Goal: Transaction & Acquisition: Subscribe to service/newsletter

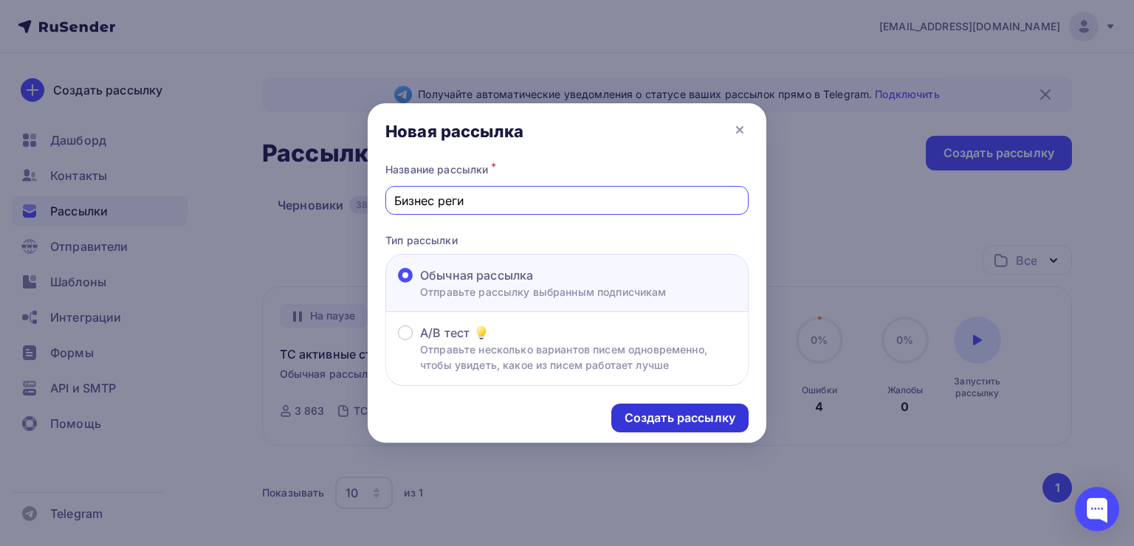
type input "Бизнес реги"
click at [630, 410] on div "Создать рассылку" at bounding box center [680, 418] width 111 height 17
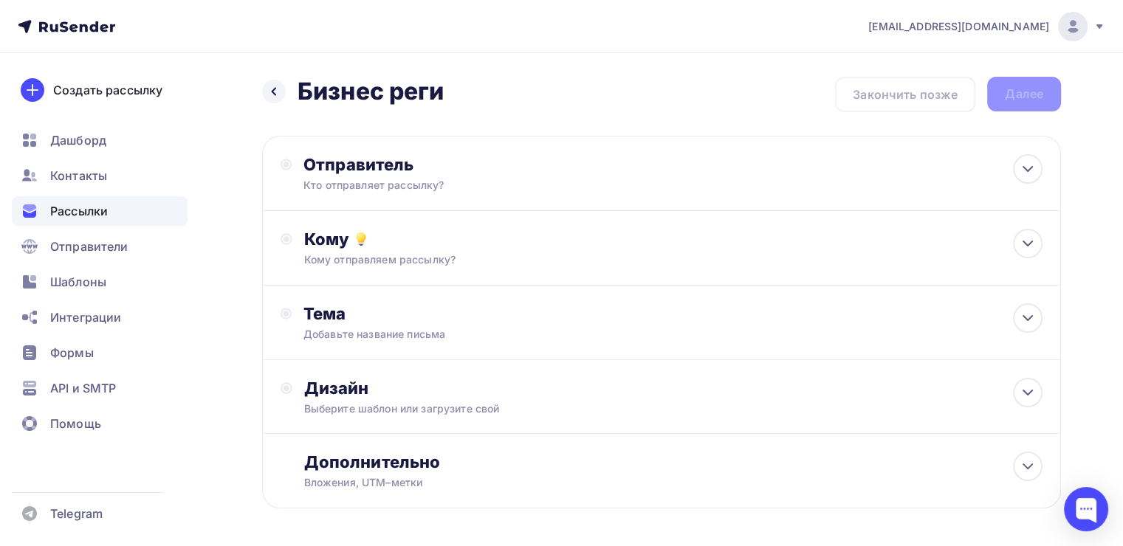
click at [1084, 176] on div "Назад Бизнес реги Бизнес реги Закончить позже Далее Отправитель Кто отправляет …" at bounding box center [561, 328] width 1123 height 551
click at [523, 188] on div "Кто отправляет рассылку?" at bounding box center [447, 185] width 288 height 15
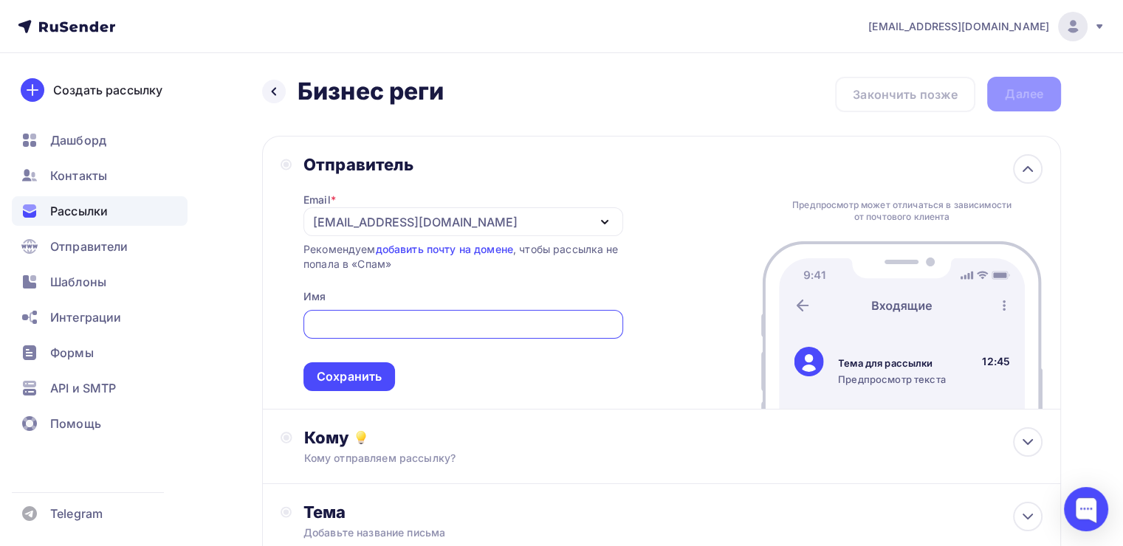
click at [613, 210] on div "[EMAIL_ADDRESS][DOMAIN_NAME]" at bounding box center [463, 221] width 320 height 29
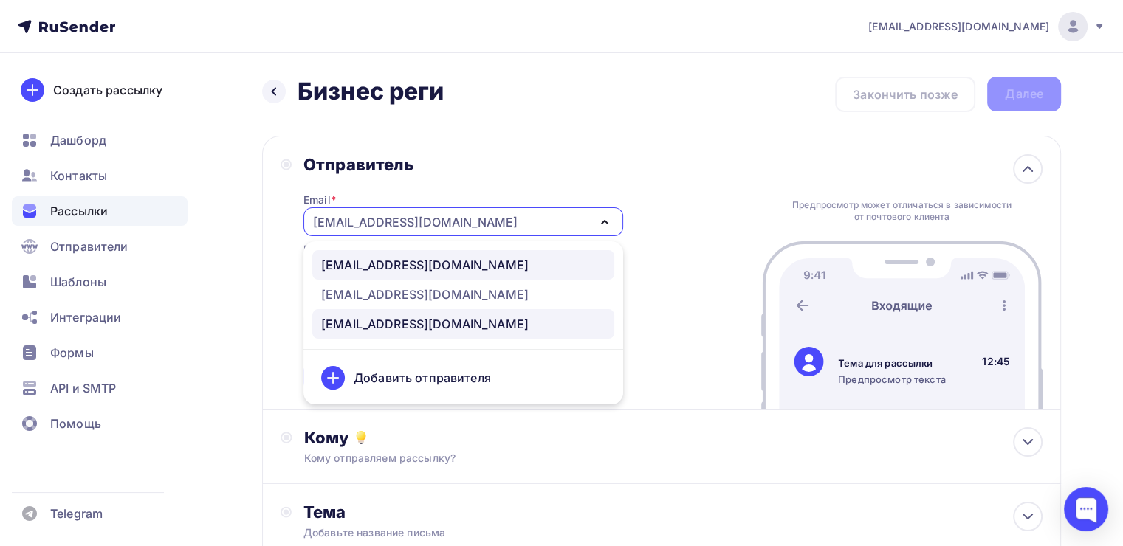
click at [455, 272] on div "[EMAIL_ADDRESS][DOMAIN_NAME]" at bounding box center [424, 265] width 207 height 18
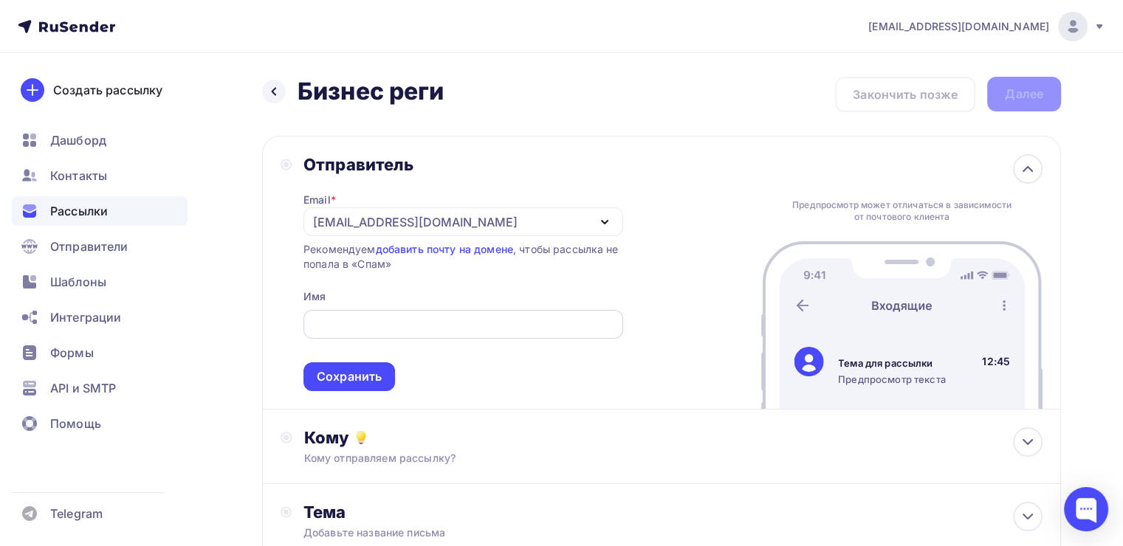
click at [410, 331] on input "text" at bounding box center [463, 325] width 303 height 18
type input "K"
type input "[PERSON_NAME]"
click at [343, 371] on div "Сохранить" at bounding box center [349, 376] width 65 height 17
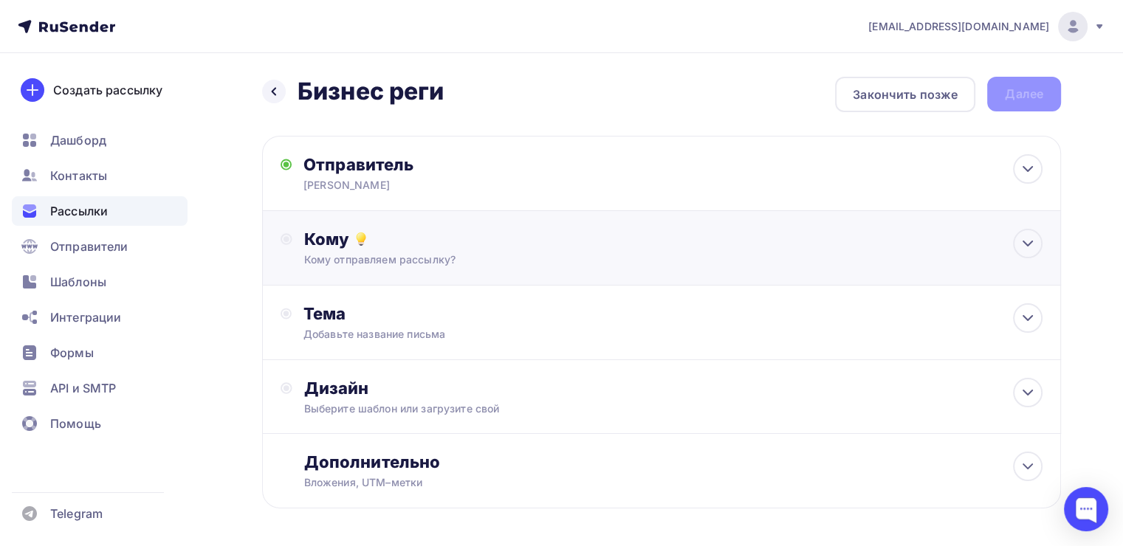
click at [450, 269] on div "Кому Кому отправляем рассылку? Списки получателей Выберите список Все списки id…" at bounding box center [661, 248] width 799 height 75
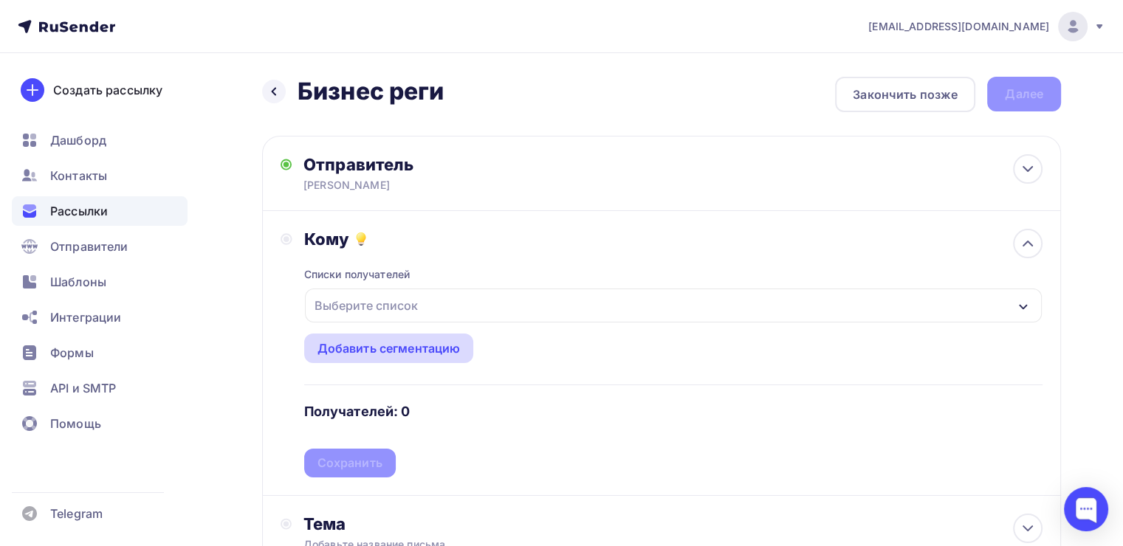
click at [419, 340] on div "Добавить сегментацию" at bounding box center [388, 349] width 143 height 18
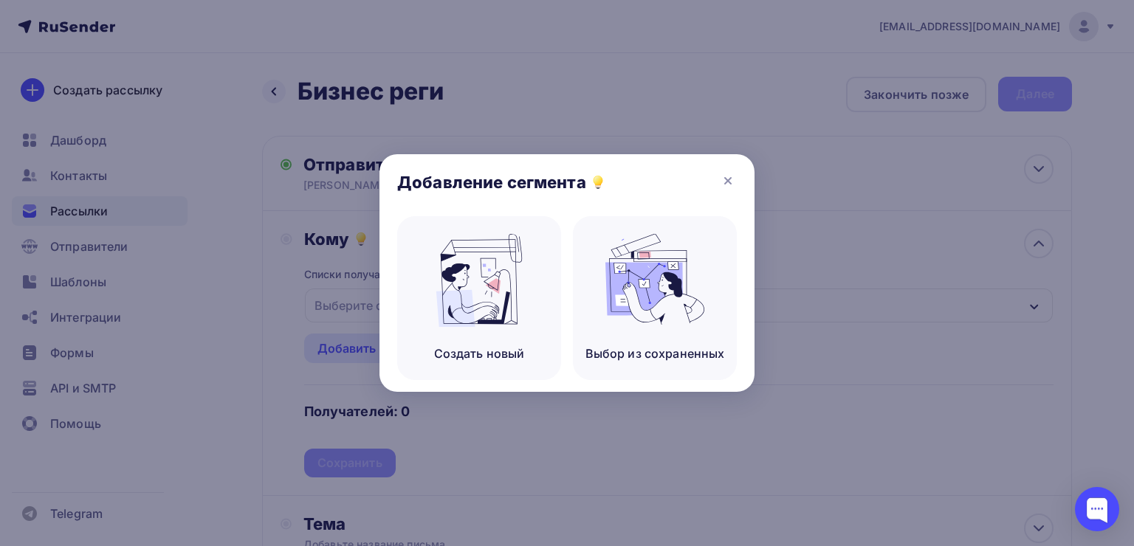
click at [728, 168] on div "Добавление сегмента" at bounding box center [566, 185] width 375 height 62
click at [727, 177] on icon at bounding box center [728, 181] width 18 height 18
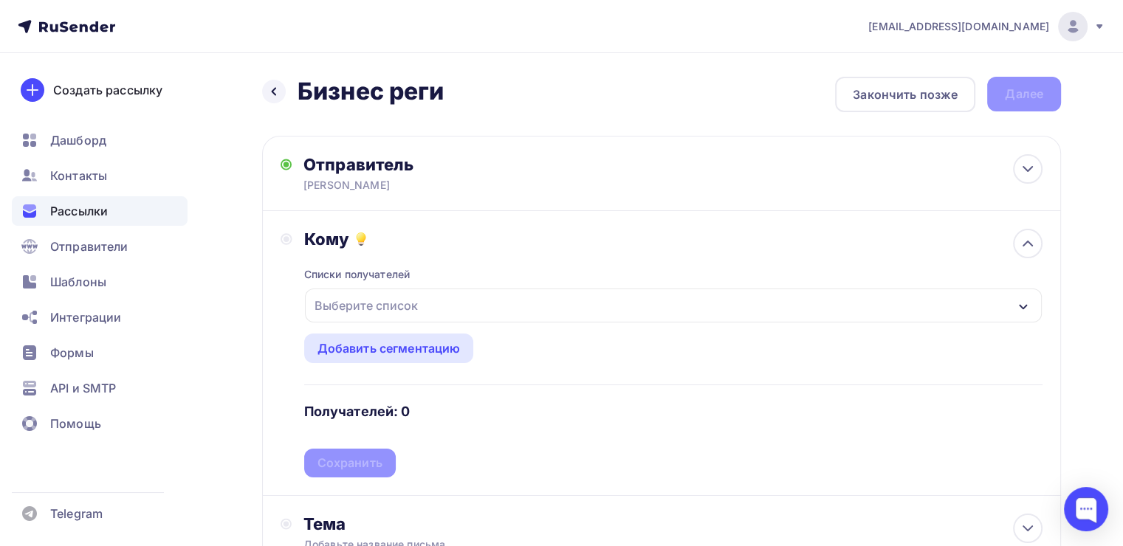
click at [372, 292] on div "Выберите список" at bounding box center [366, 305] width 115 height 27
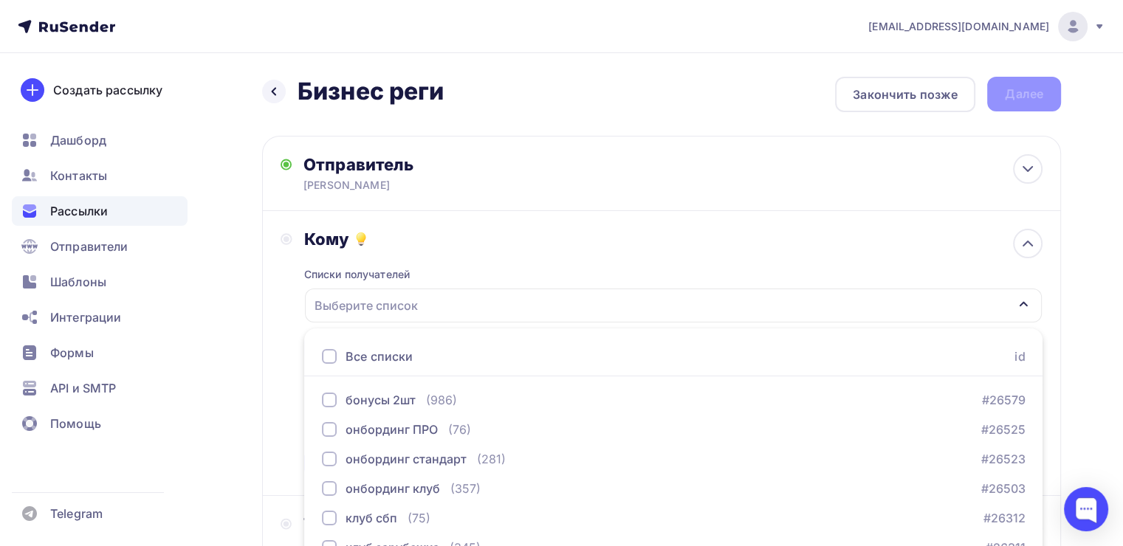
scroll to position [163, 0]
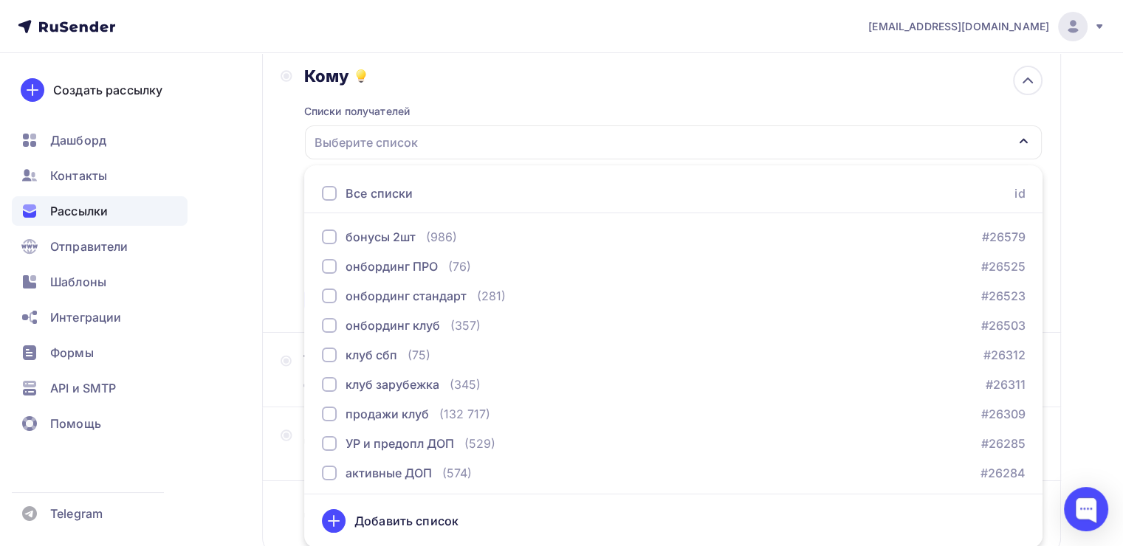
click at [283, 217] on div "Кому Списки получателей Выберите список Все списки id бонусы 2шт (986) #26579 о…" at bounding box center [662, 190] width 762 height 249
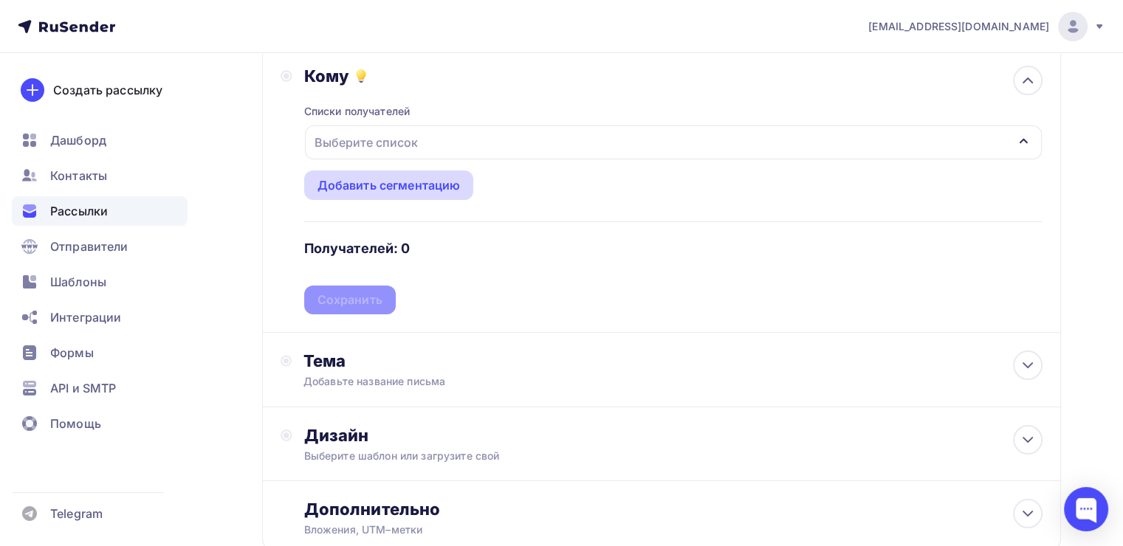
click at [334, 180] on div "Добавить сегментацию" at bounding box center [388, 185] width 143 height 18
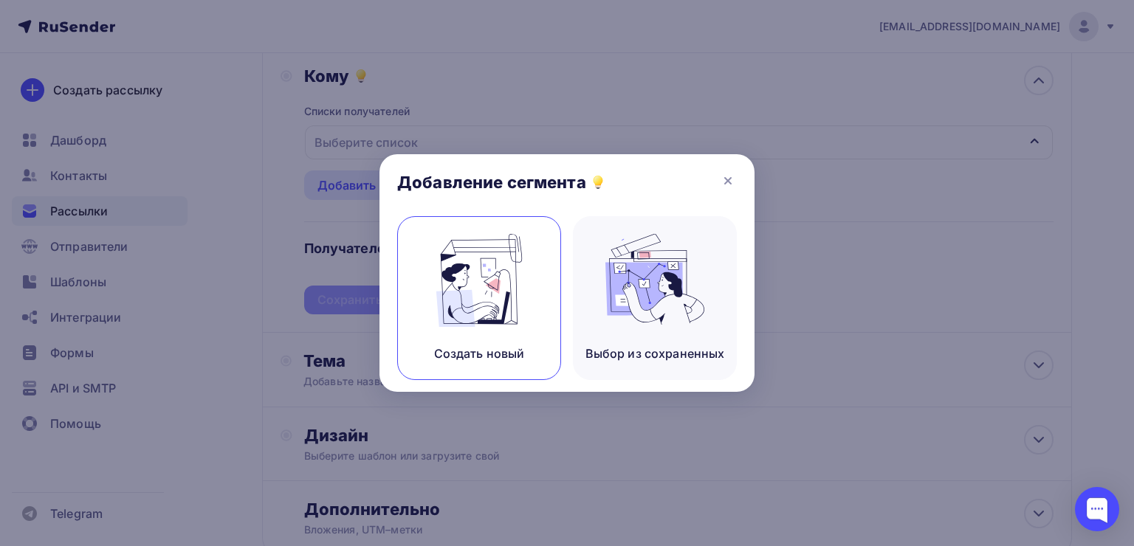
click at [505, 295] on img at bounding box center [479, 280] width 99 height 93
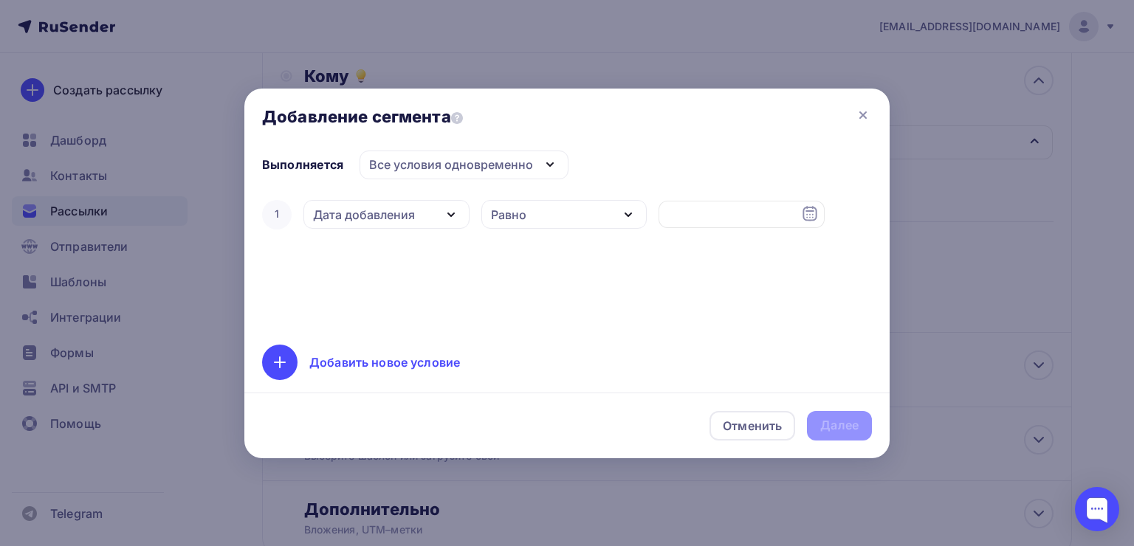
click at [488, 173] on div "Все условия одновременно" at bounding box center [464, 165] width 209 height 29
click at [675, 162] on div "Выполняется Все условия одновременно Все условия одновременно Хотя бы одно из у…" at bounding box center [567, 266] width 610 height 230
click at [868, 115] on icon at bounding box center [863, 115] width 18 height 18
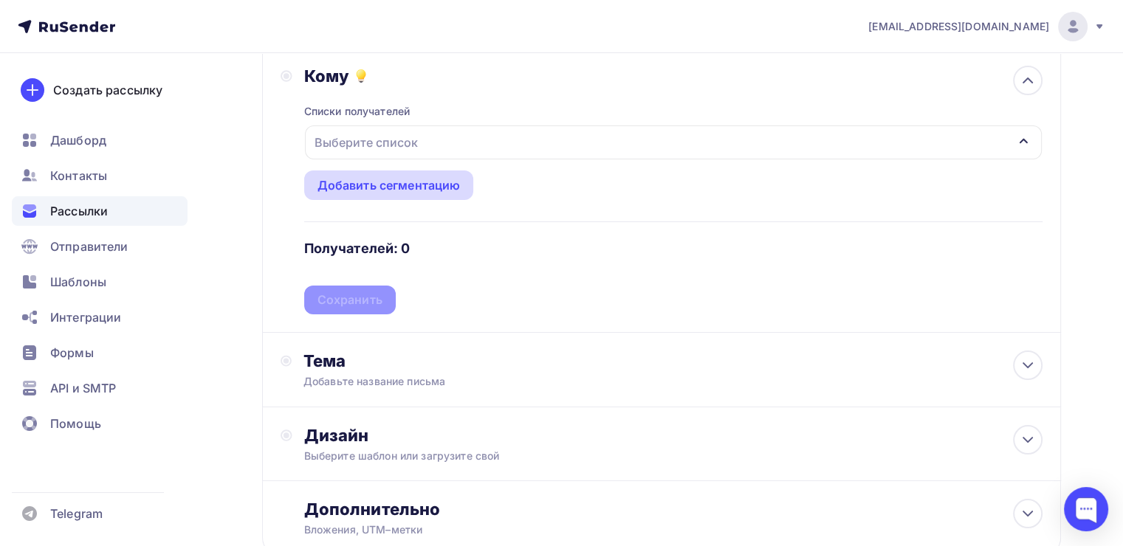
click at [422, 191] on div "Добавить сегментацию" at bounding box center [388, 185] width 143 height 18
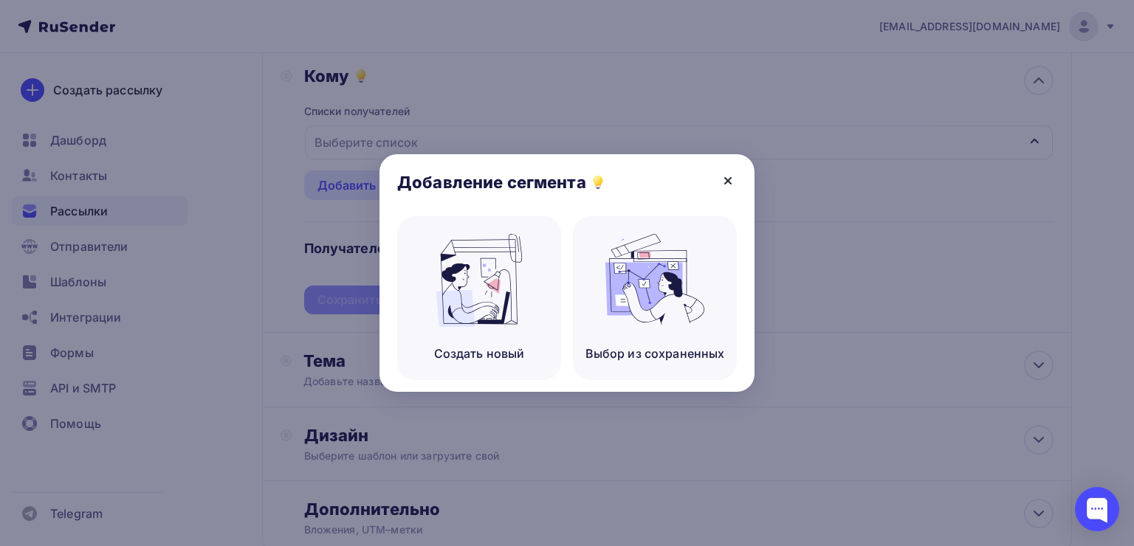
click at [723, 186] on icon at bounding box center [728, 181] width 18 height 18
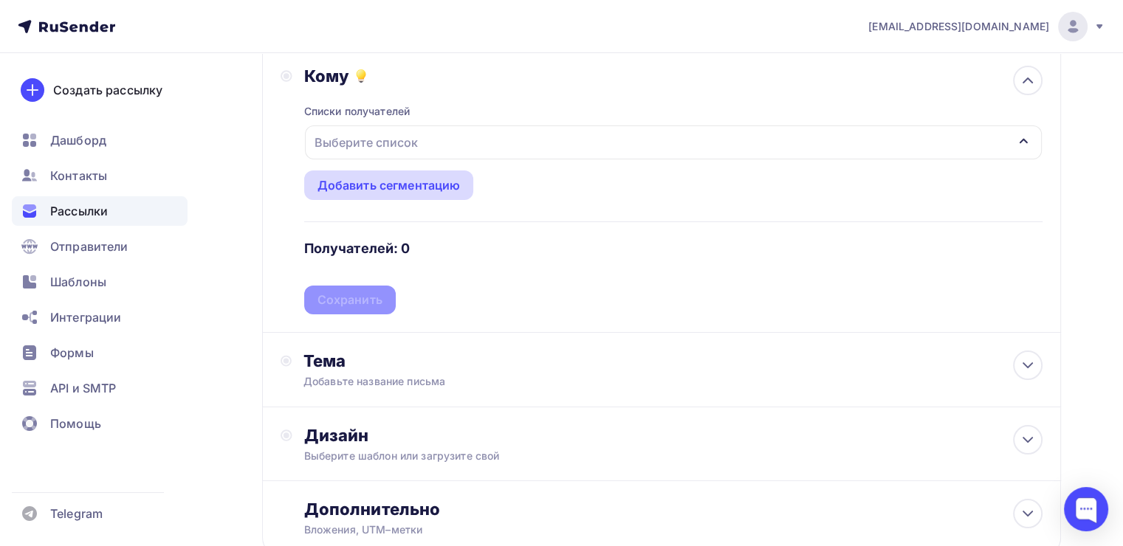
click at [455, 193] on div "Добавить сегментацию" at bounding box center [389, 186] width 170 height 30
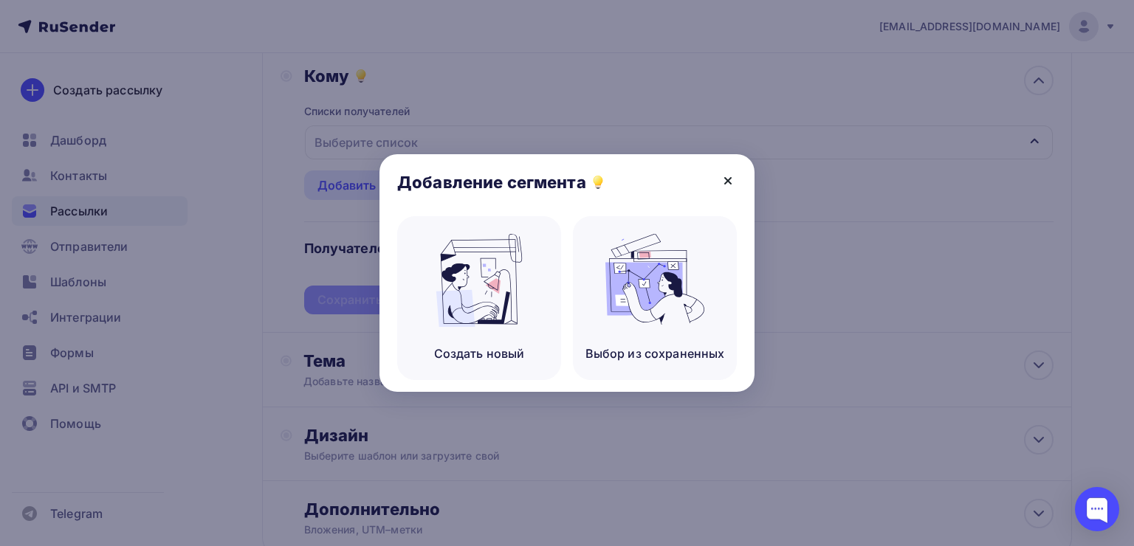
click at [723, 183] on icon at bounding box center [728, 181] width 18 height 18
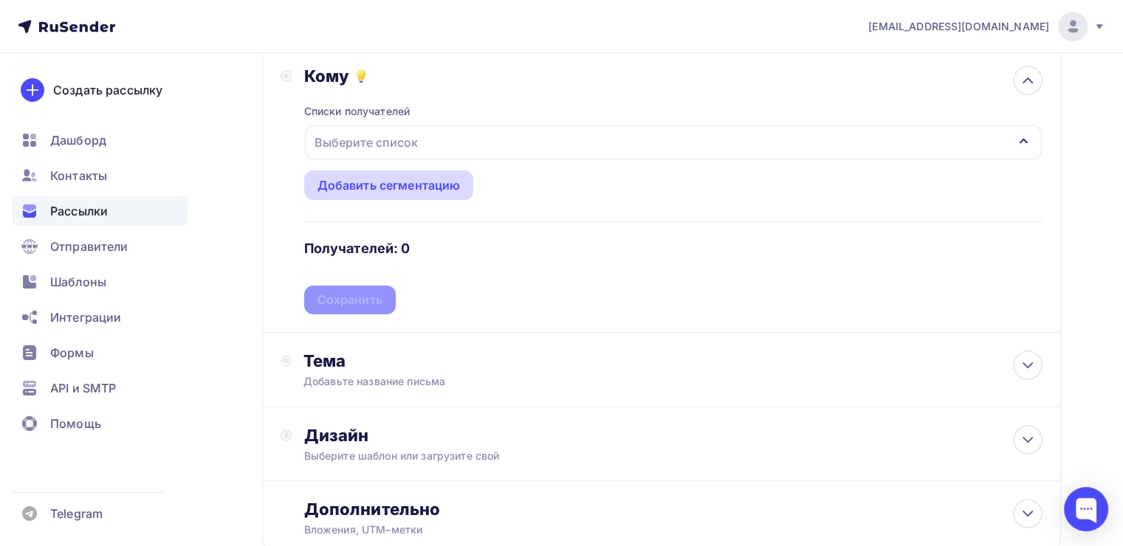
click at [453, 189] on div "Добавить сегментацию" at bounding box center [388, 185] width 143 height 18
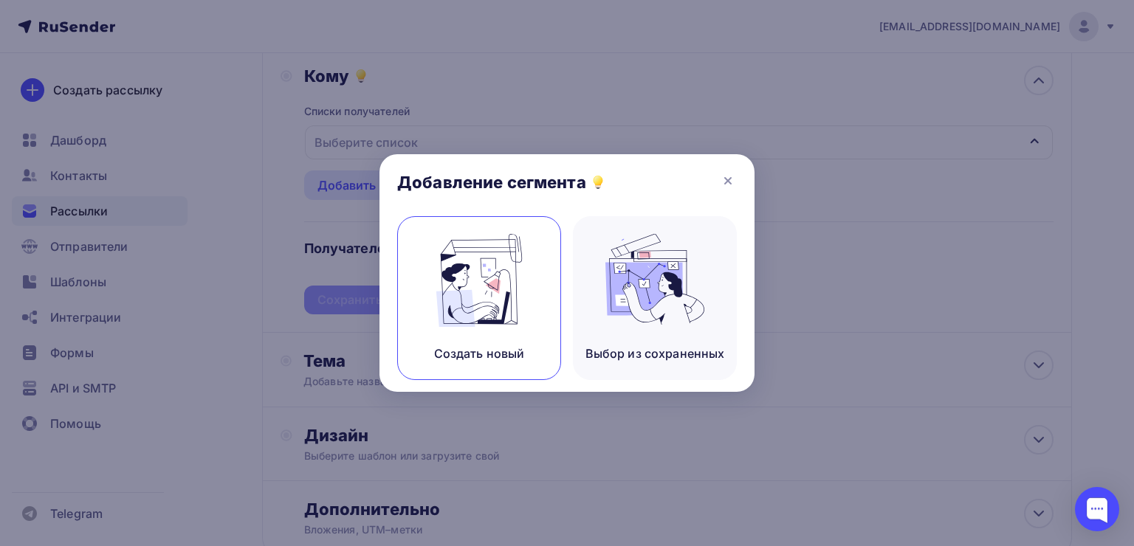
click at [509, 317] on img at bounding box center [479, 280] width 99 height 93
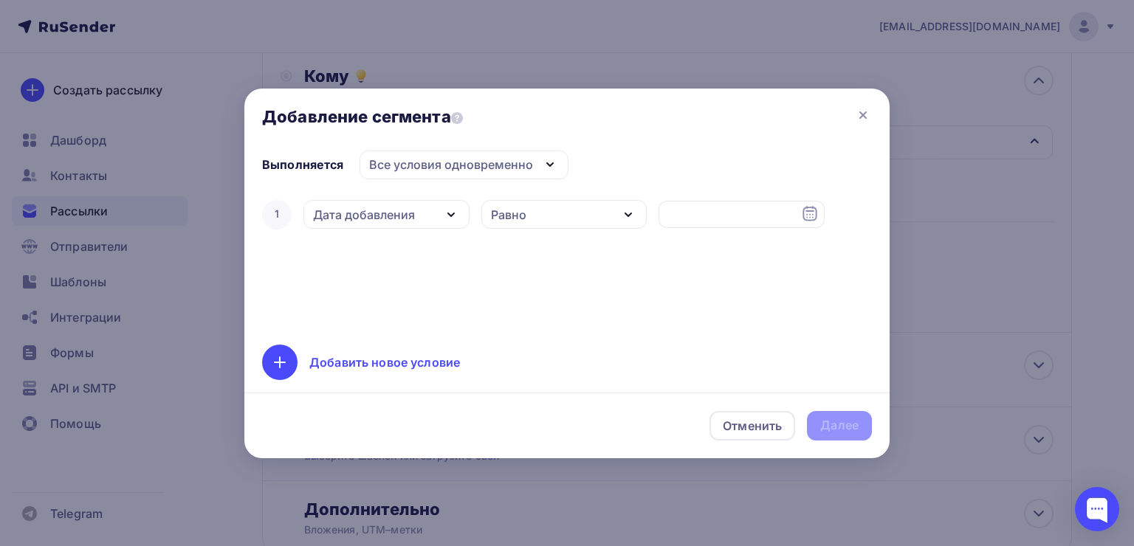
click at [398, 363] on div "Добавить новое условие" at bounding box center [384, 363] width 151 height 18
click at [849, 254] on icon at bounding box center [854, 262] width 18 height 18
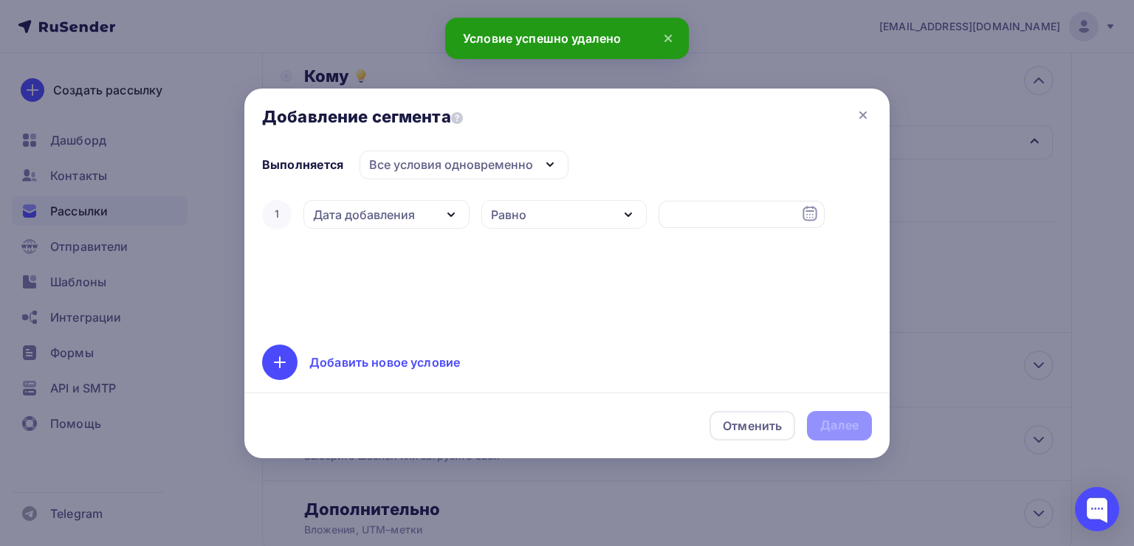
click at [427, 212] on div "Дата добавления" at bounding box center [386, 214] width 166 height 29
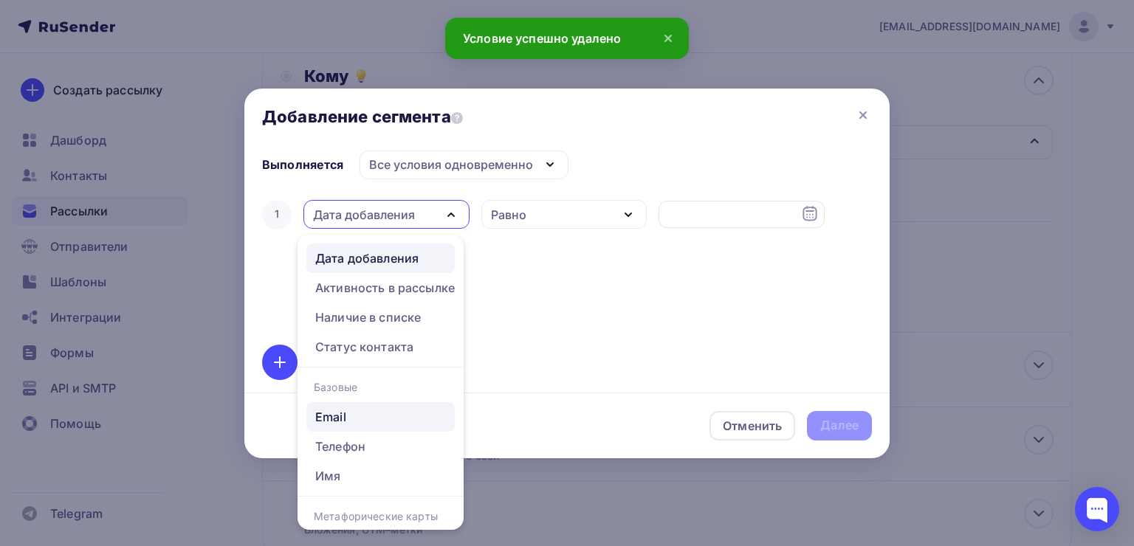
click at [391, 409] on div "Email" at bounding box center [380, 417] width 131 height 18
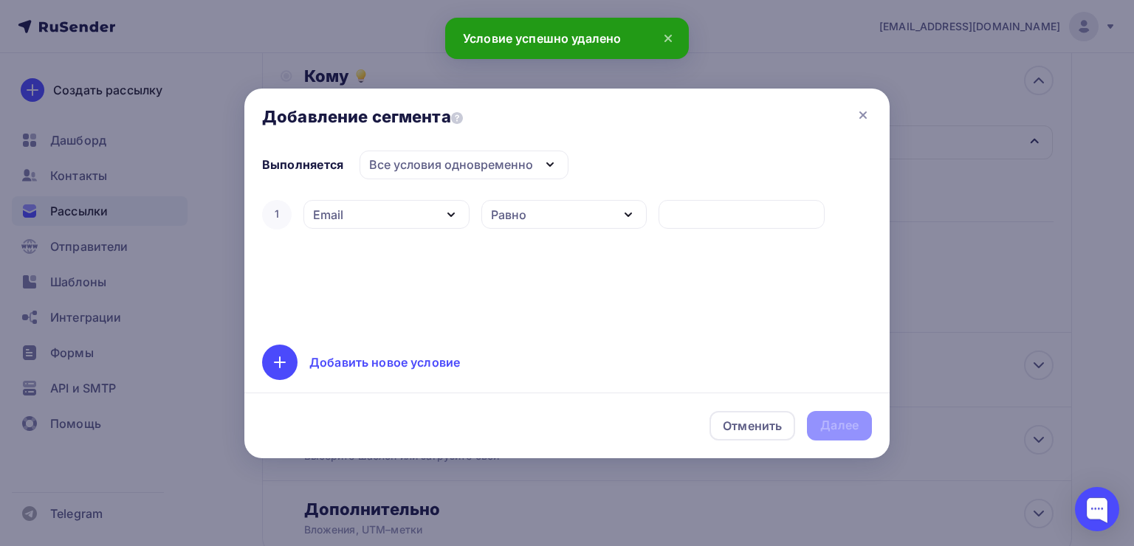
click at [585, 202] on div "Равно" at bounding box center [564, 214] width 166 height 29
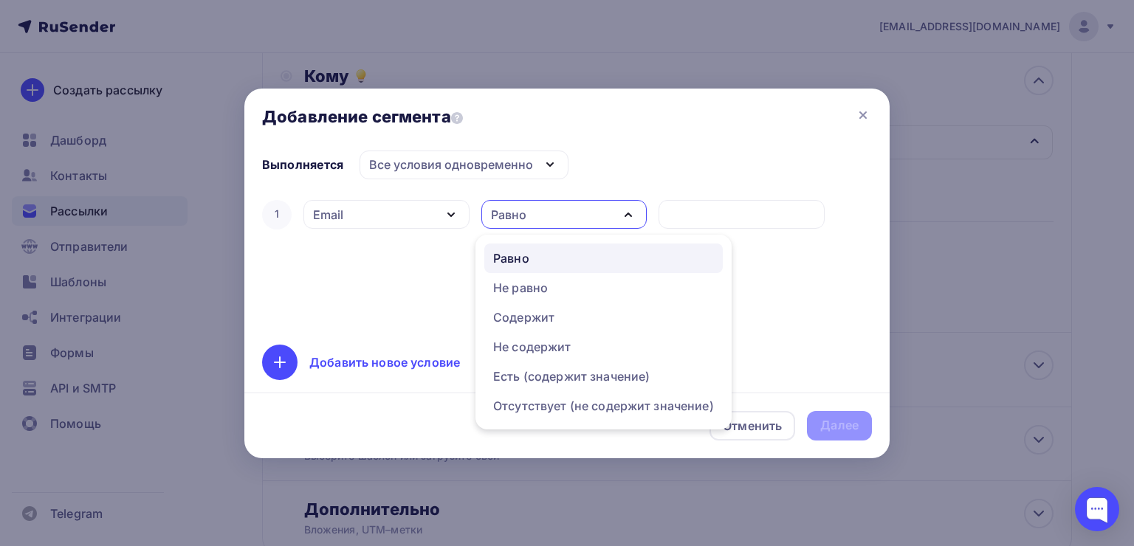
click at [797, 250] on div "1 Email Дата добавления Активность в рассылке Наличие в списке Статус контакта …" at bounding box center [567, 262] width 610 height 130
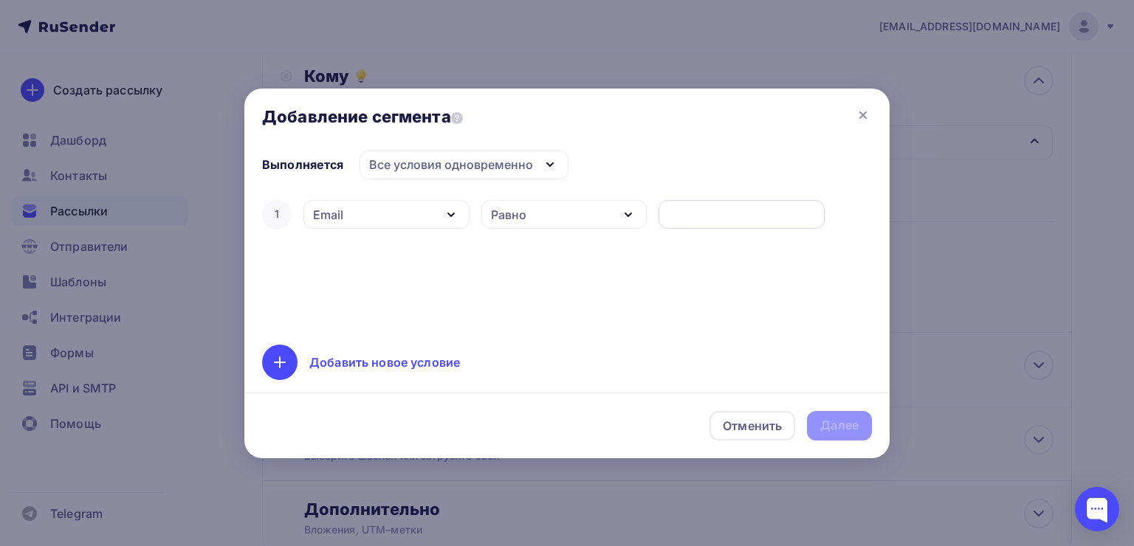
click at [725, 207] on input "text" at bounding box center [741, 215] width 149 height 18
click at [861, 111] on icon at bounding box center [863, 115] width 18 height 18
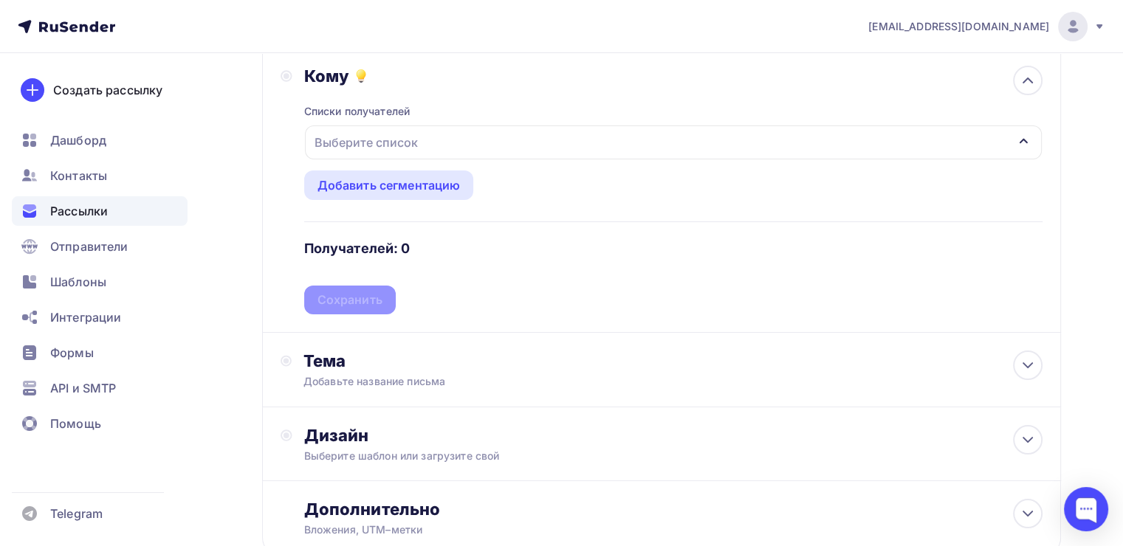
click at [69, 191] on ul "Дашборд Контакты Рассылки Отправители Шаблоны Интеграции Формы API и SMTP Помощь" at bounding box center [100, 285] width 176 height 321
click at [74, 181] on span "Контакты" at bounding box center [78, 176] width 57 height 18
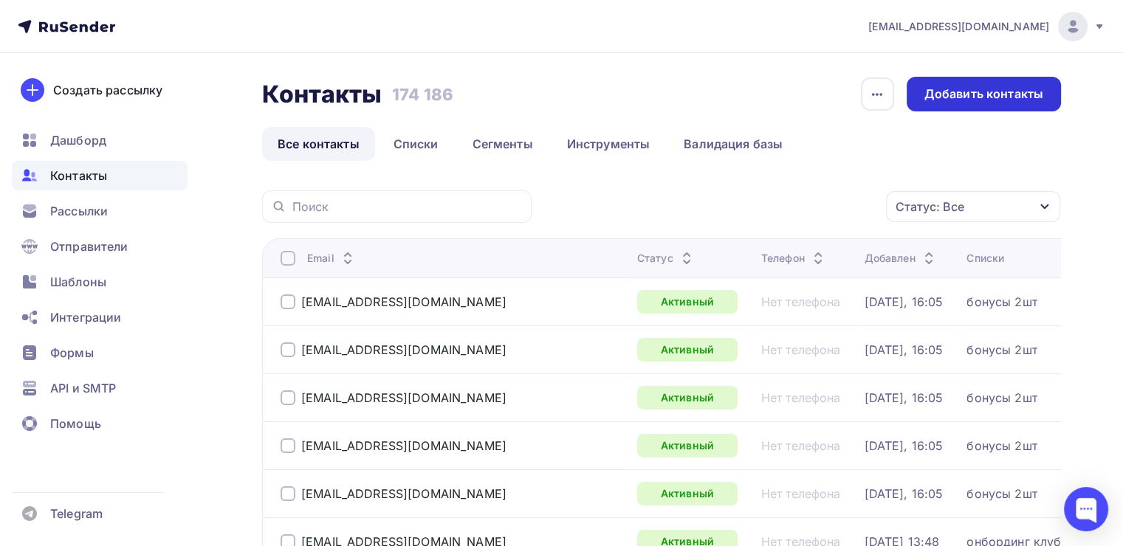
click at [959, 81] on div "Добавить контакты" at bounding box center [984, 94] width 154 height 35
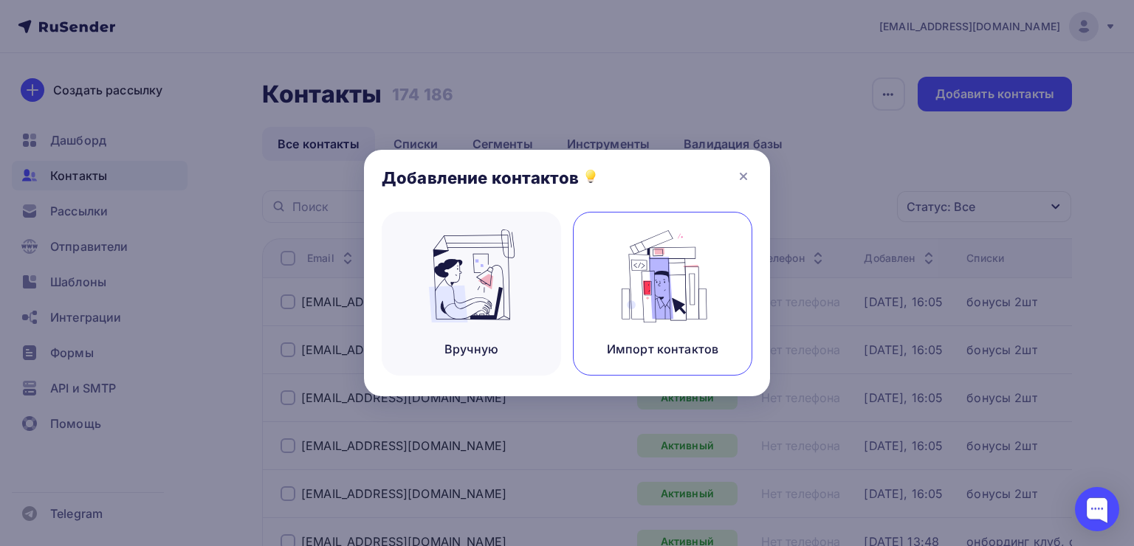
click at [670, 292] on img at bounding box center [662, 276] width 99 height 93
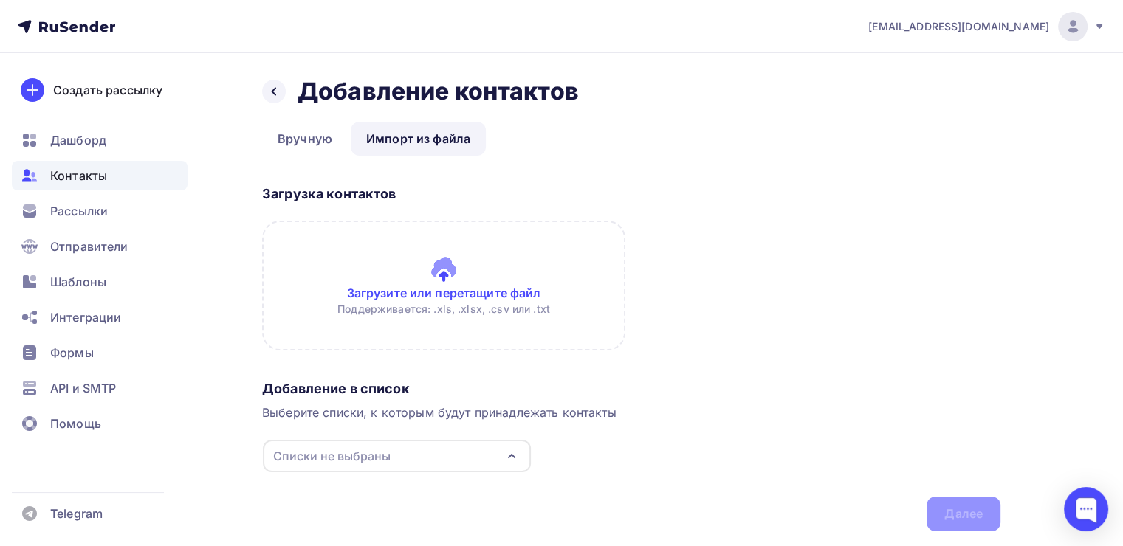
click at [441, 269] on input "file" at bounding box center [443, 286] width 363 height 130
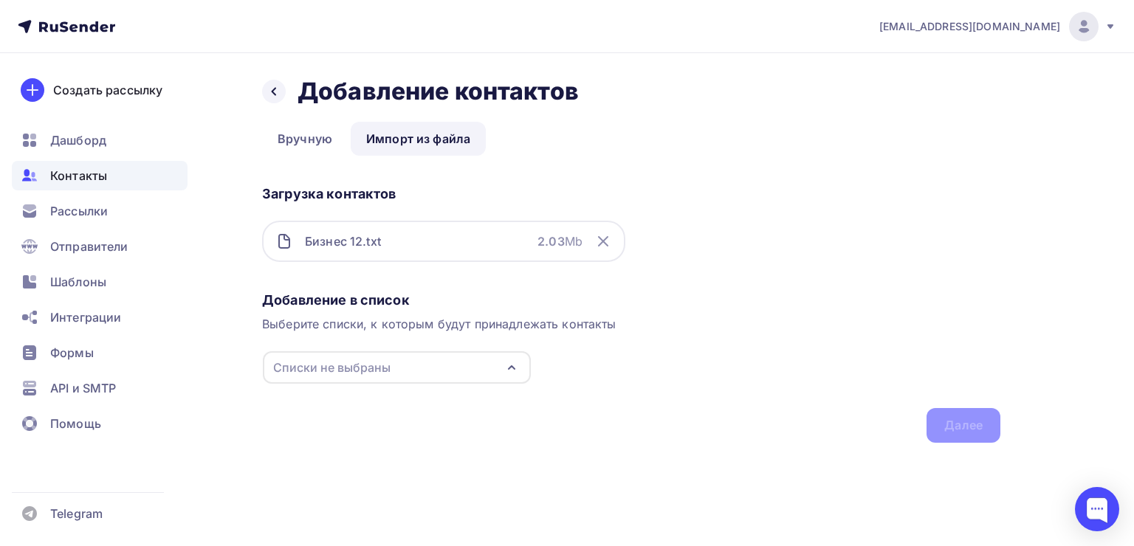
click at [418, 360] on div "Списки не выбраны" at bounding box center [397, 367] width 268 height 32
click at [313, 75] on div "Назад Добавление контактов Добавление контактов Вручную Импорт из файла Импорт …" at bounding box center [567, 277] width 1134 height 449
click at [276, 98] on div at bounding box center [274, 92] width 24 height 24
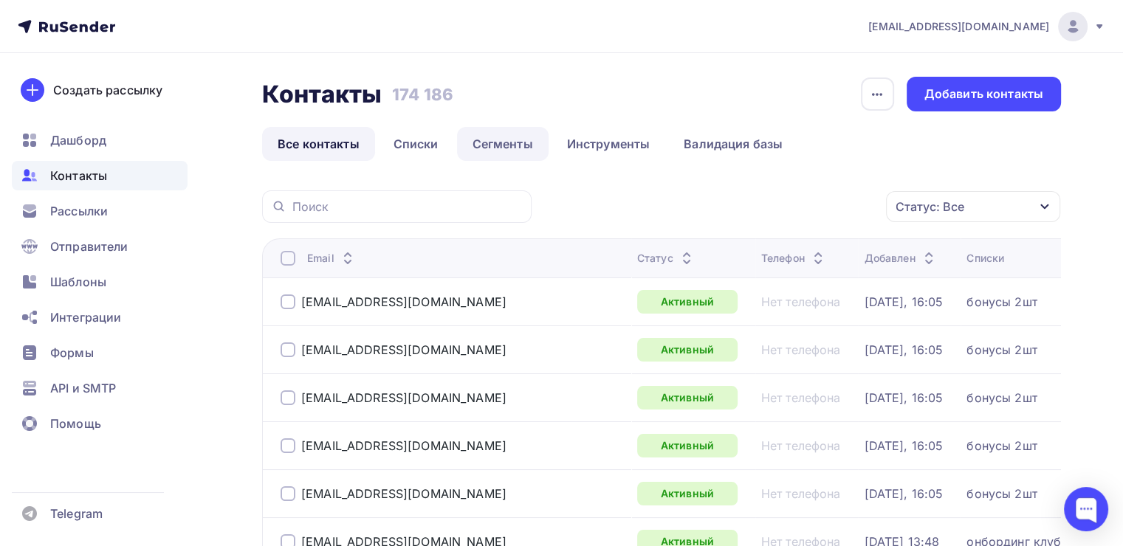
click at [540, 146] on link "Сегменты" at bounding box center [503, 144] width 92 height 34
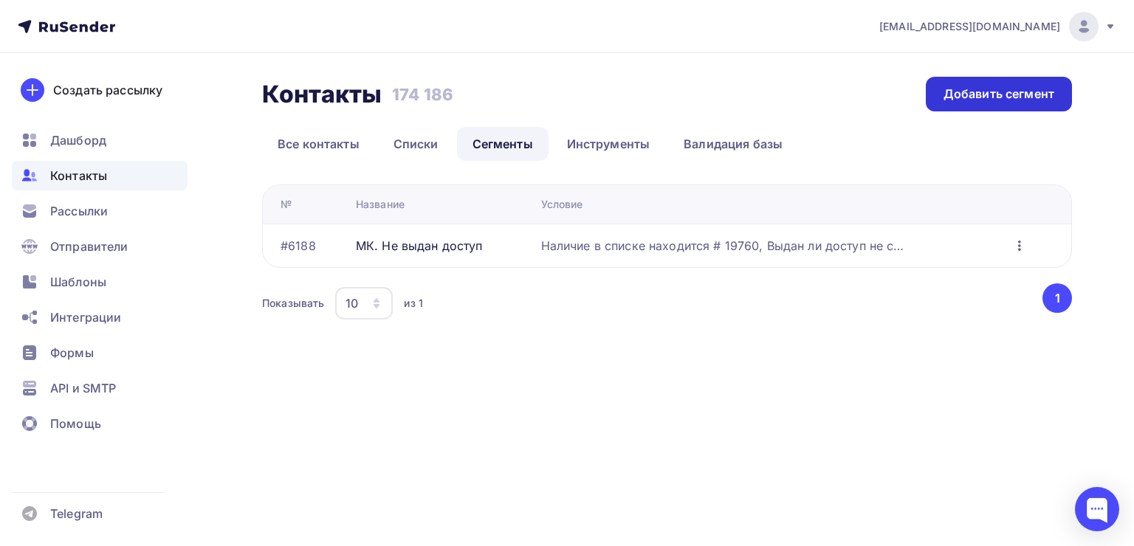
click at [977, 103] on div "Добавить сегмент" at bounding box center [999, 94] width 146 height 35
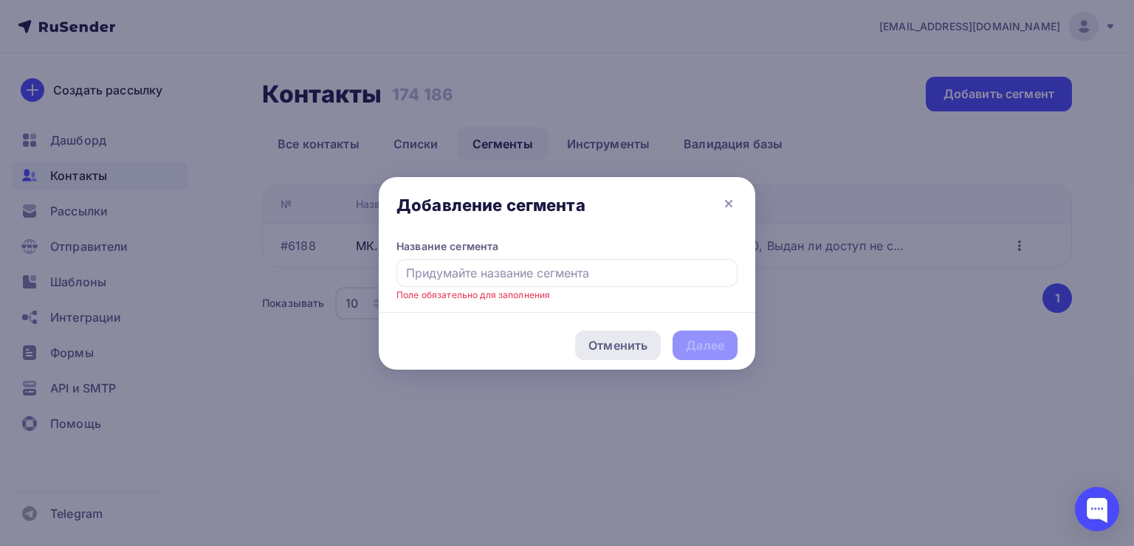
click at [650, 340] on div "Отменить" at bounding box center [618, 346] width 86 height 30
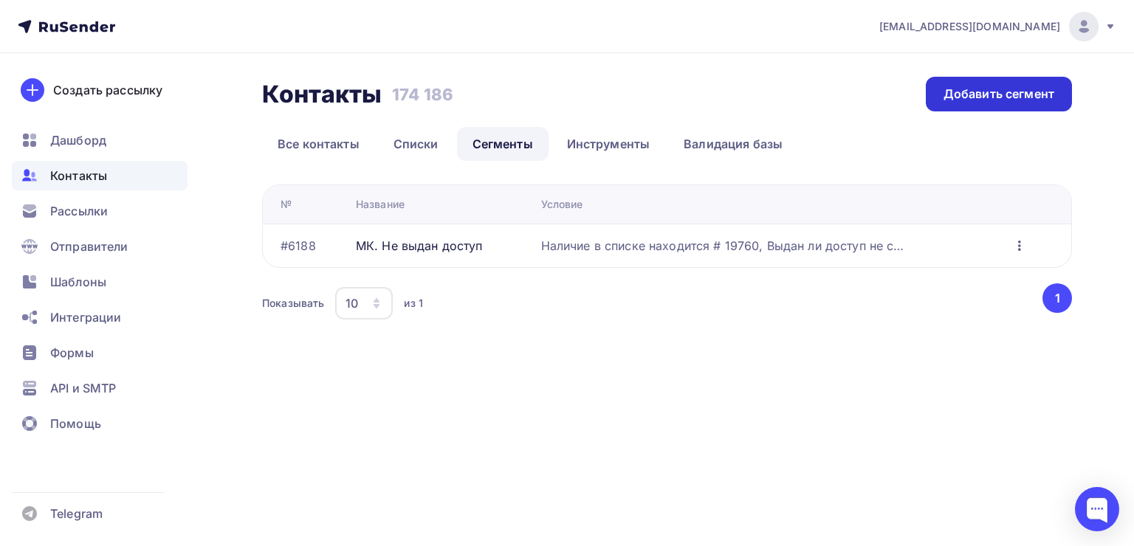
click at [957, 95] on div "Добавить сегмент" at bounding box center [998, 94] width 111 height 17
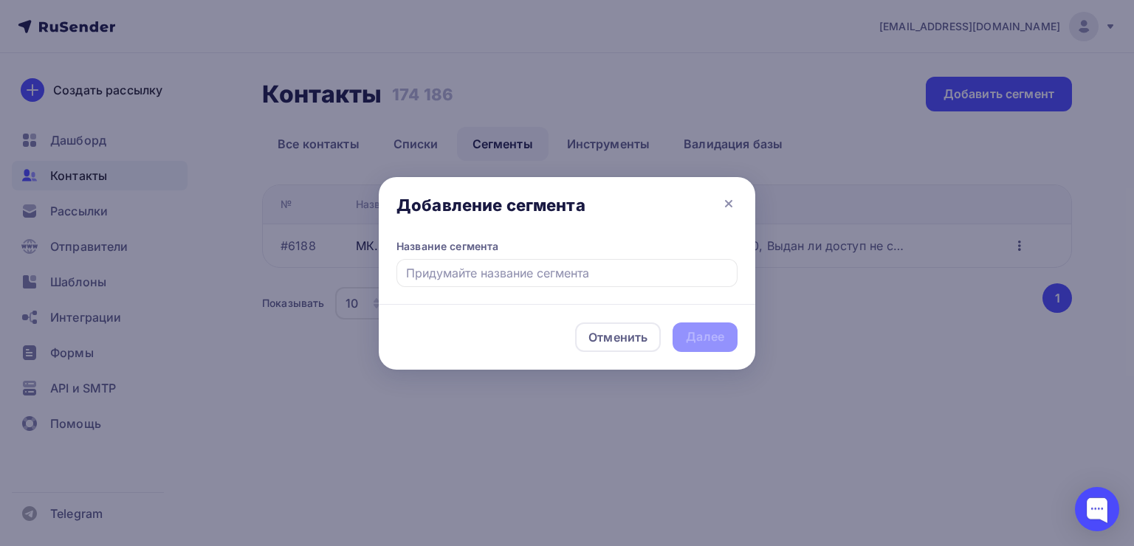
click at [455, 278] on input "text" at bounding box center [566, 273] width 341 height 28
type input "Бизнес 12:00"
click at [684, 331] on div "Далее" at bounding box center [705, 338] width 65 height 30
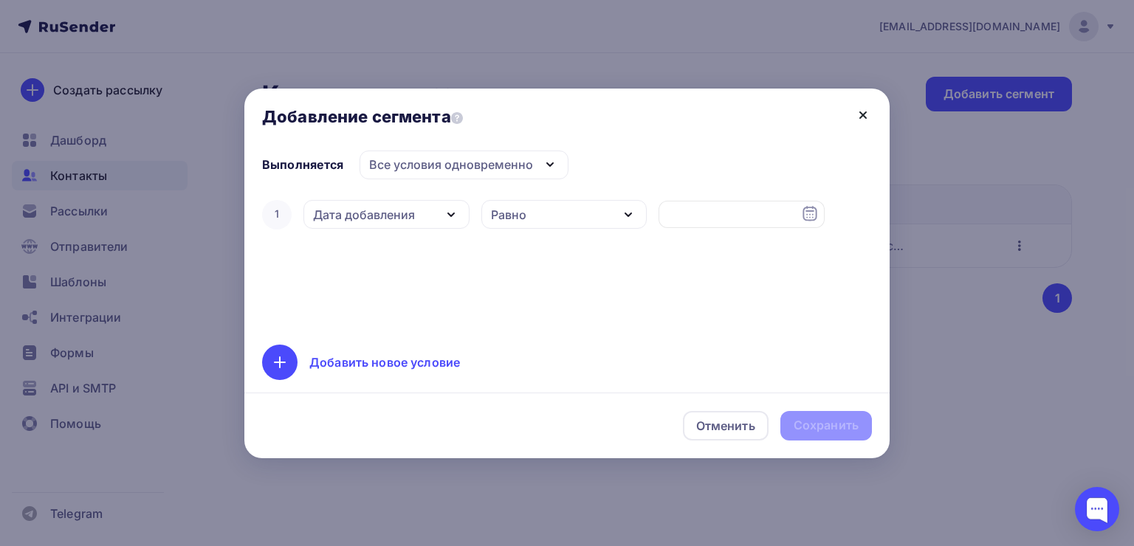
click at [861, 118] on icon at bounding box center [863, 115] width 18 height 18
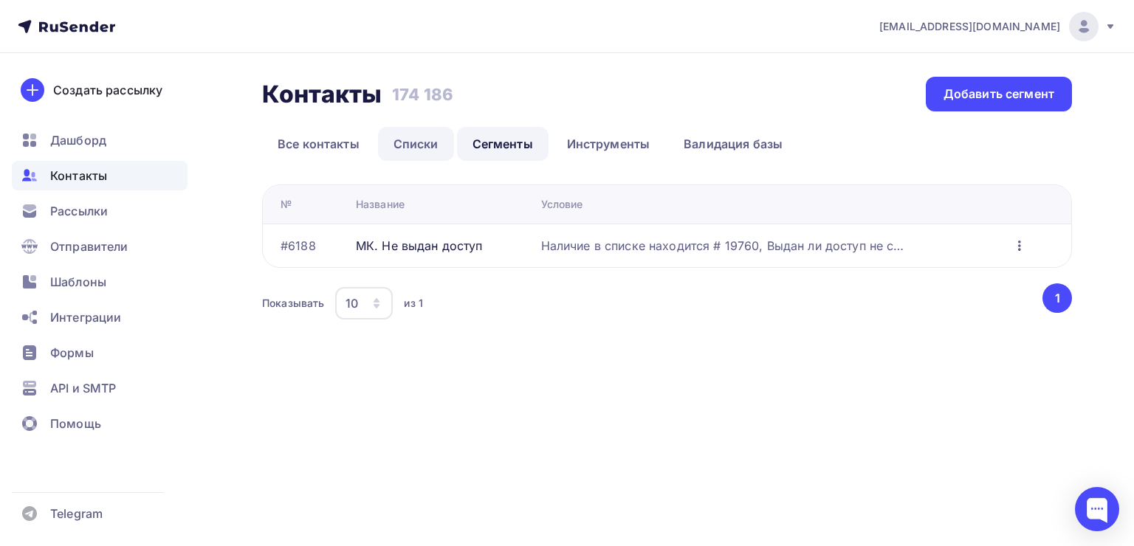
click at [399, 137] on link "Списки" at bounding box center [416, 144] width 76 height 34
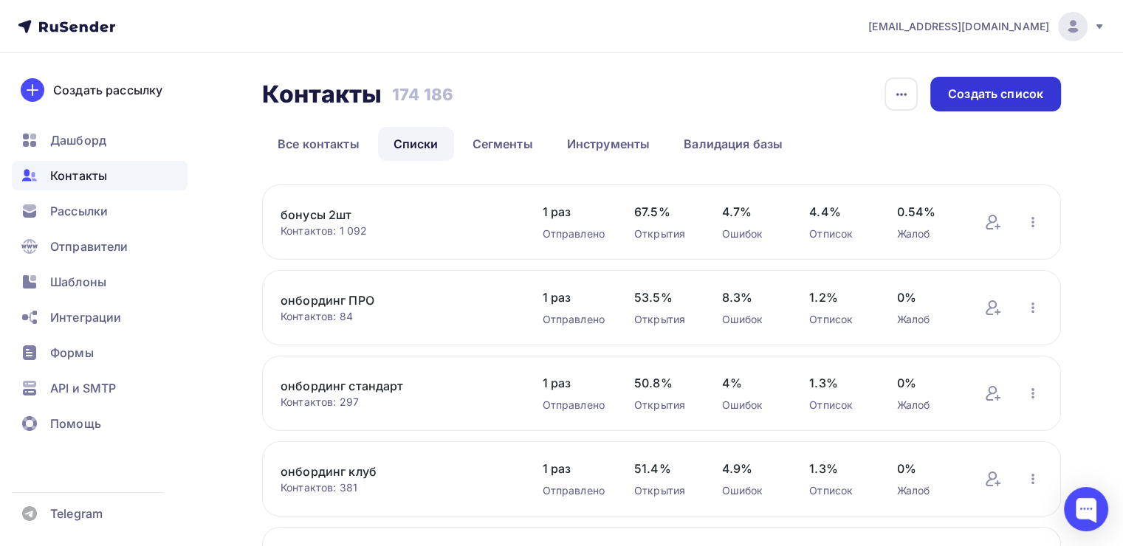
click at [976, 92] on div "Создать список" at bounding box center [995, 94] width 95 height 17
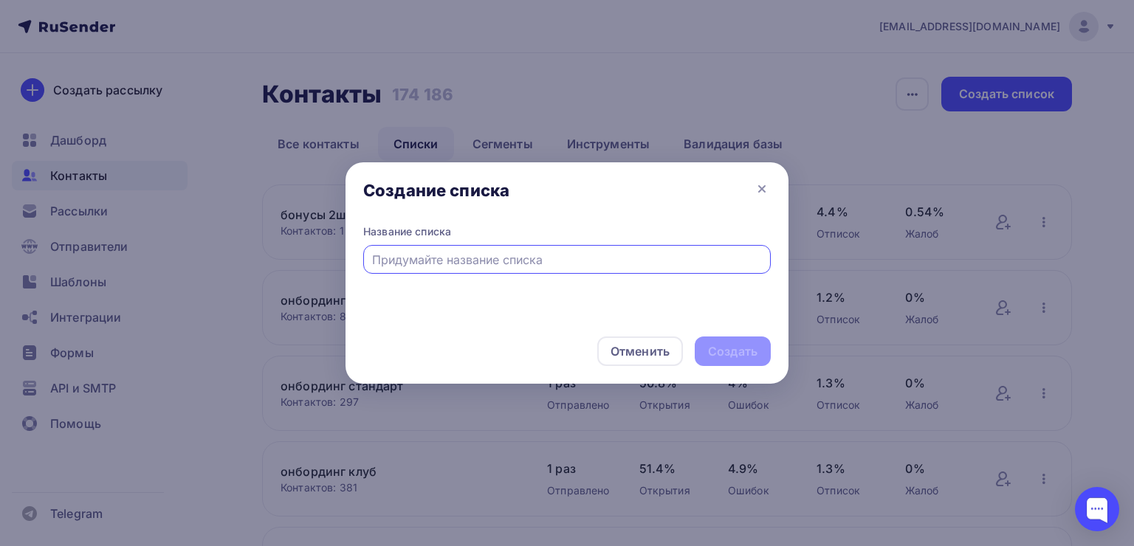
type input ","
type input "Бизнес 12:00"
click at [709, 340] on div "Создать" at bounding box center [733, 352] width 76 height 30
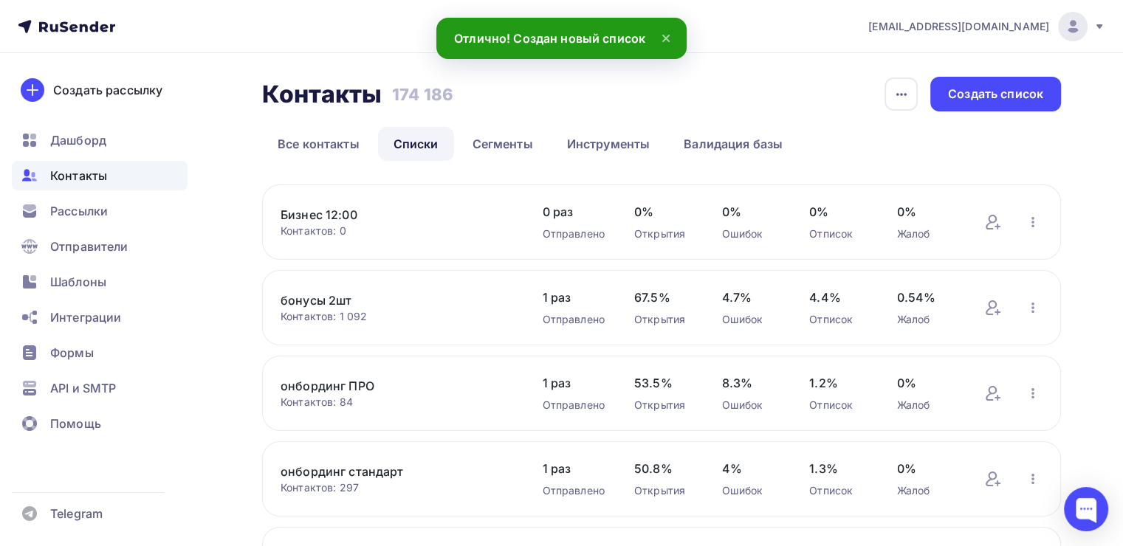
click at [505, 210] on link "Бизнес 12:00" at bounding box center [397, 215] width 232 height 18
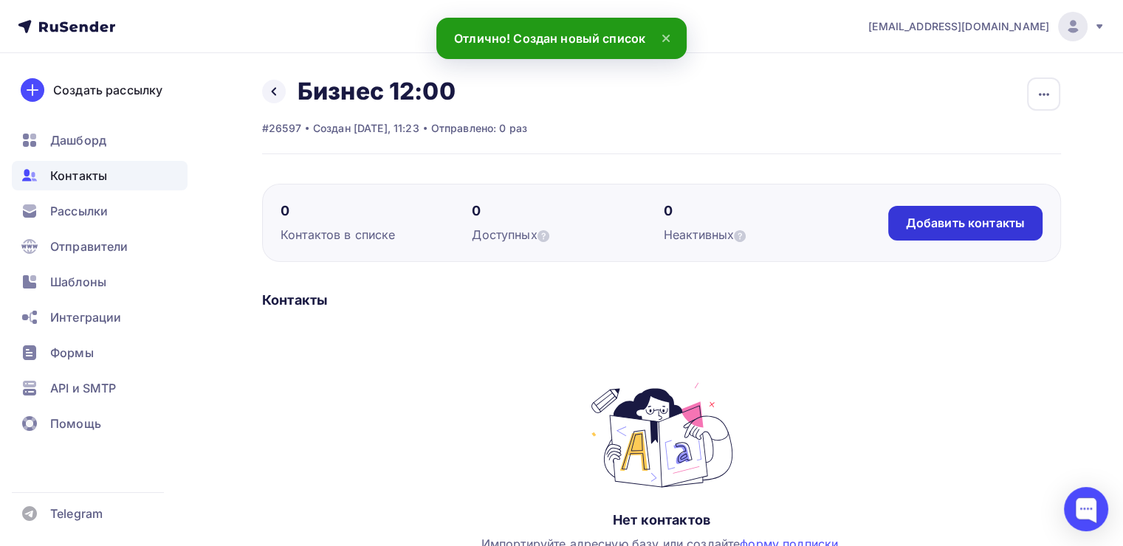
click at [918, 207] on div "Добавить контакты" at bounding box center [965, 223] width 154 height 35
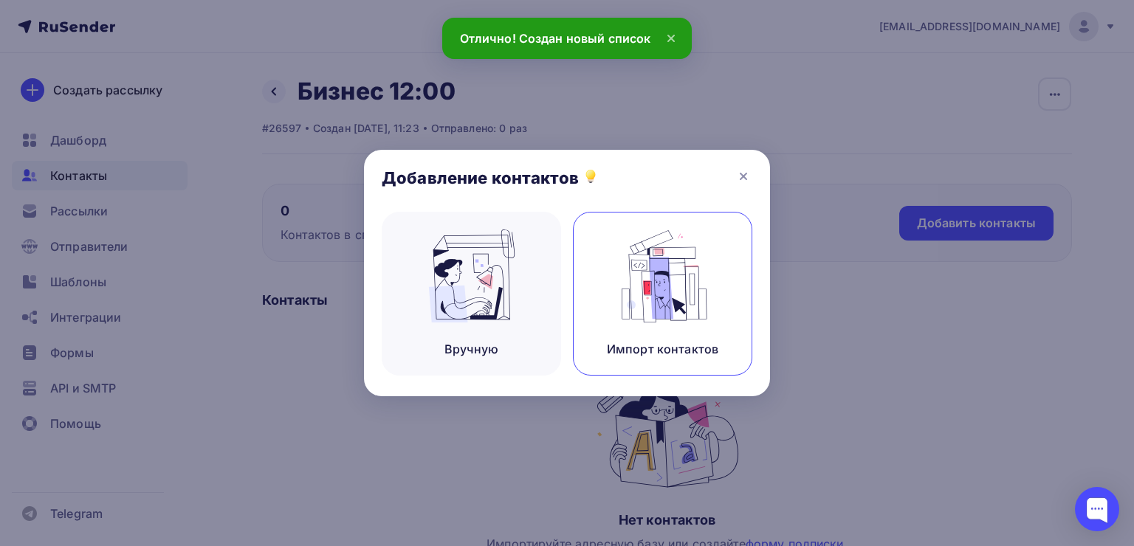
click at [608, 280] on div "Импорт контактов" at bounding box center [662, 294] width 179 height 164
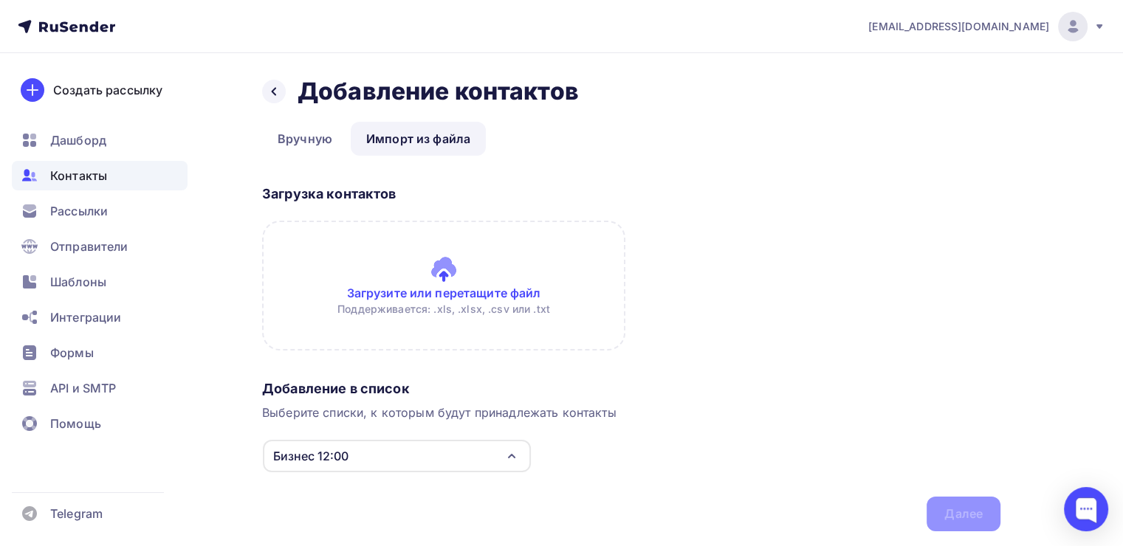
click at [434, 275] on input "file" at bounding box center [443, 286] width 363 height 130
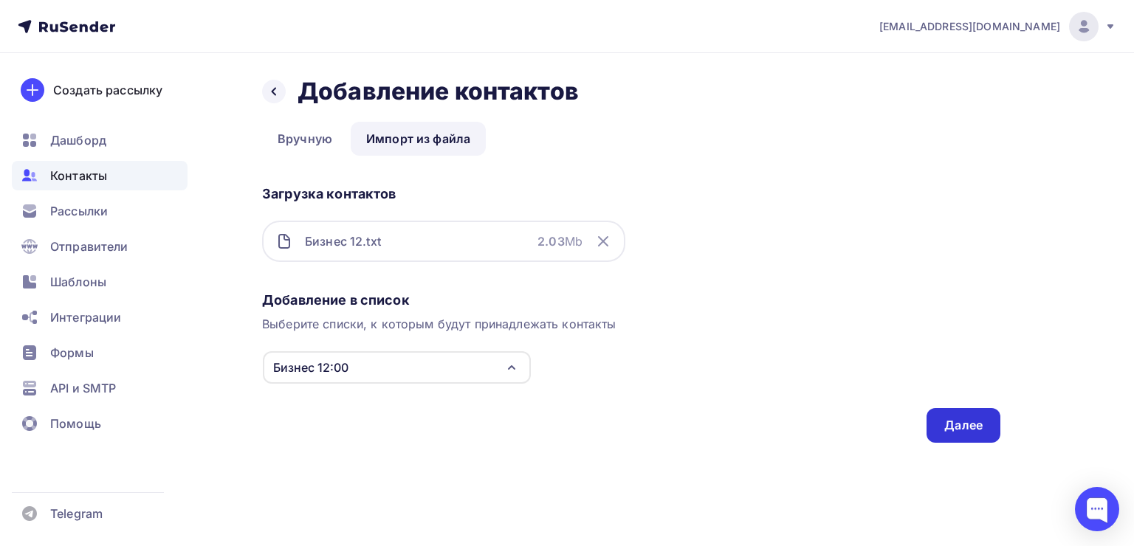
click at [949, 438] on div "Далее" at bounding box center [963, 425] width 74 height 35
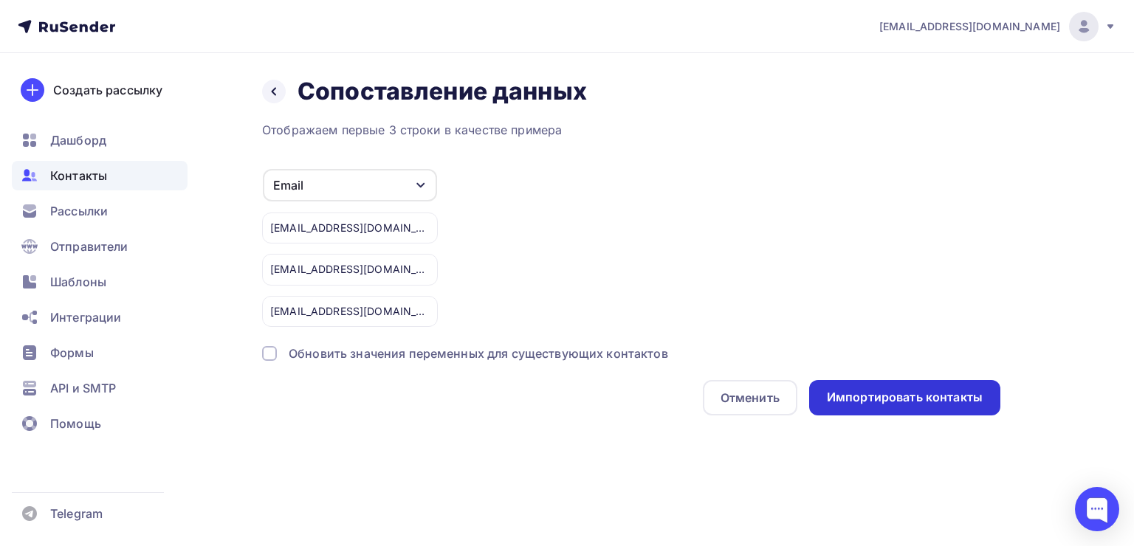
click at [913, 407] on div "Импортировать контакты" at bounding box center [904, 397] width 191 height 35
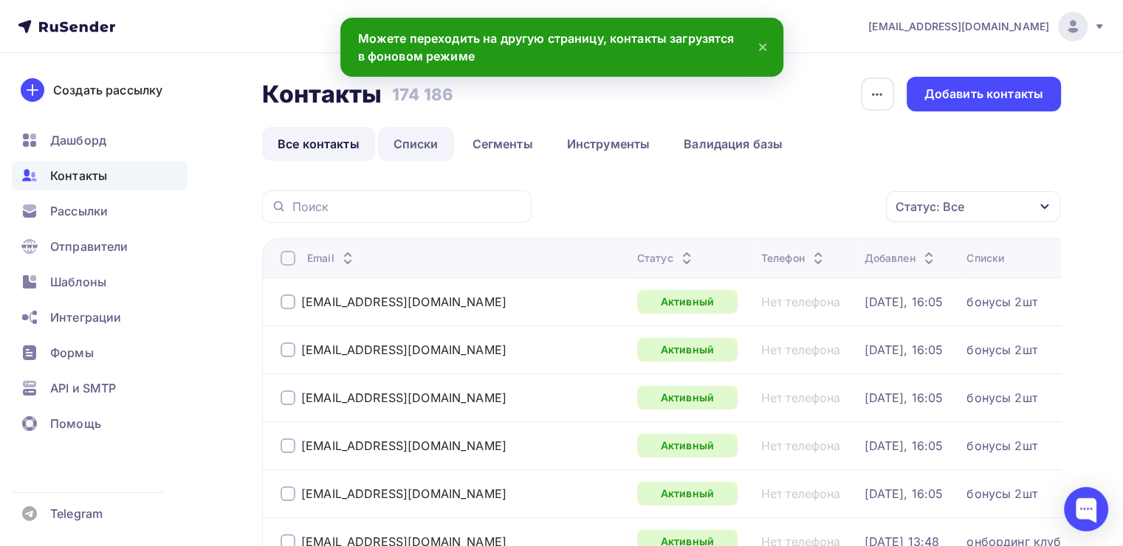
click at [407, 144] on link "Списки" at bounding box center [416, 144] width 76 height 34
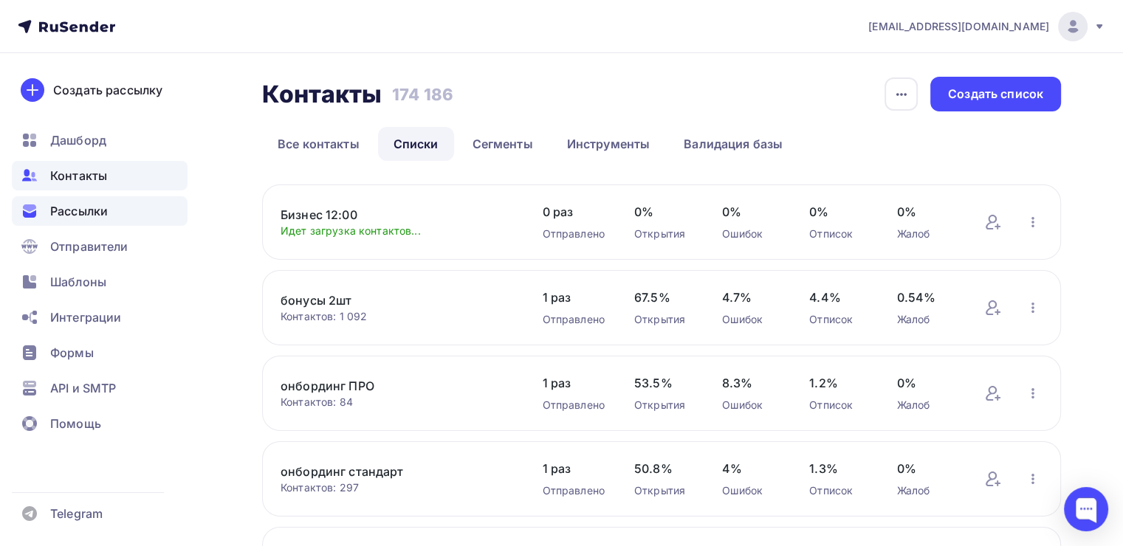
click at [72, 207] on span "Рассылки" at bounding box center [79, 211] width 58 height 18
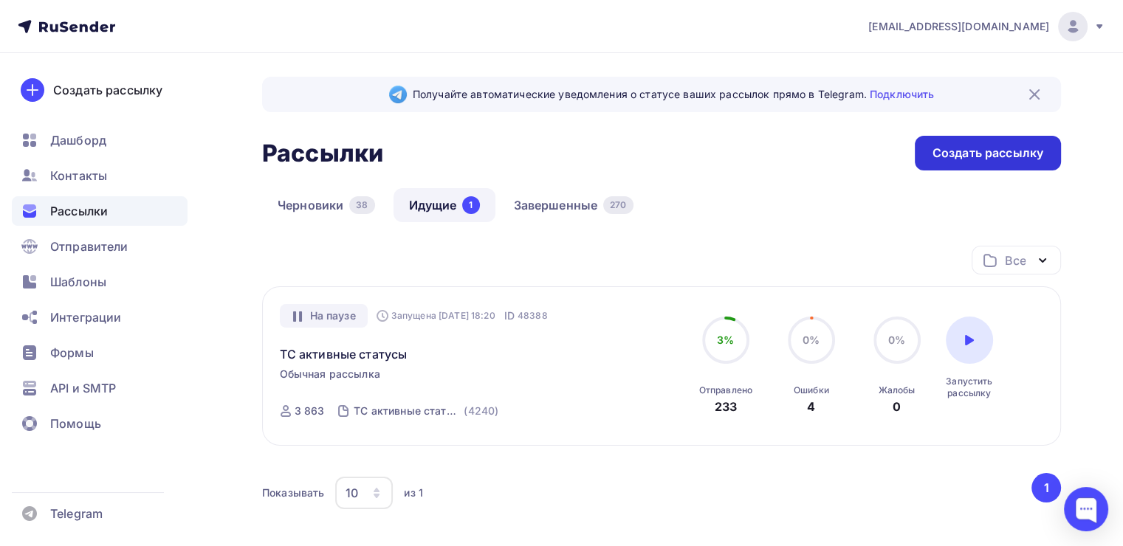
click at [941, 145] on div "Создать рассылку" at bounding box center [987, 153] width 111 height 17
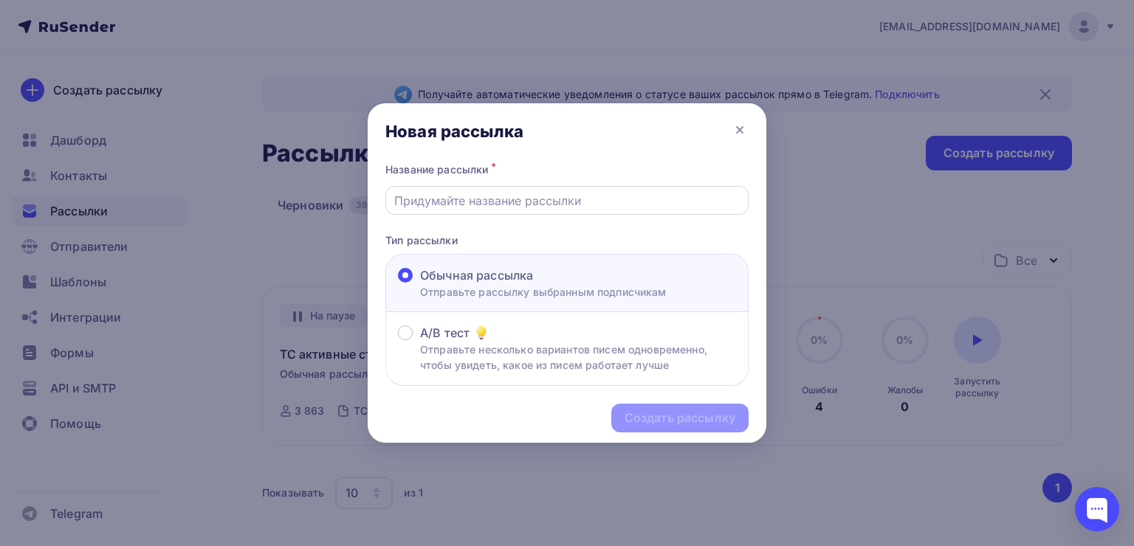
click at [435, 189] on div at bounding box center [566, 200] width 363 height 29
click at [425, 202] on input "text" at bounding box center [567, 201] width 346 height 18
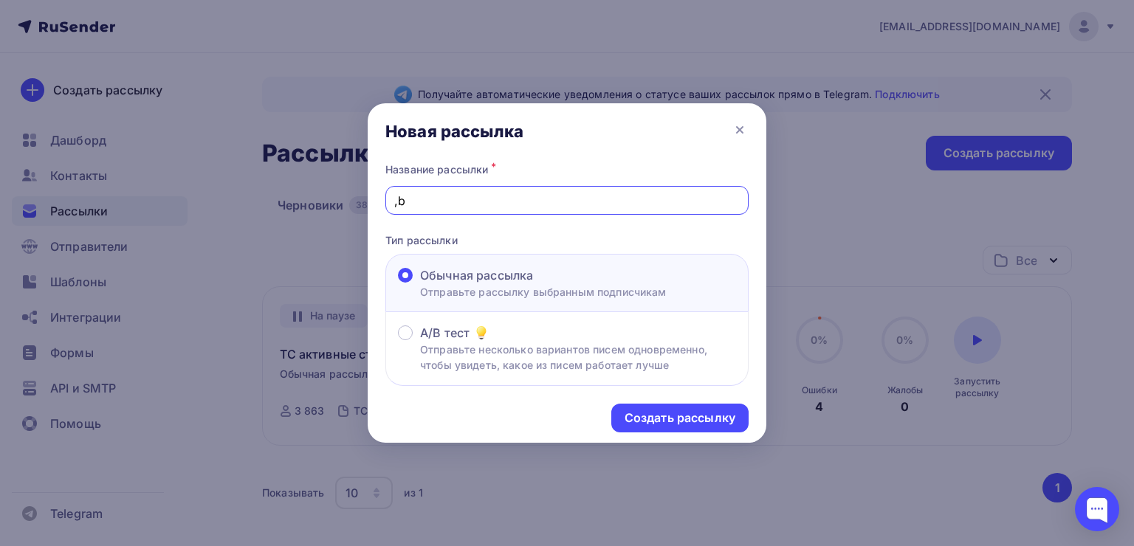
type input ","
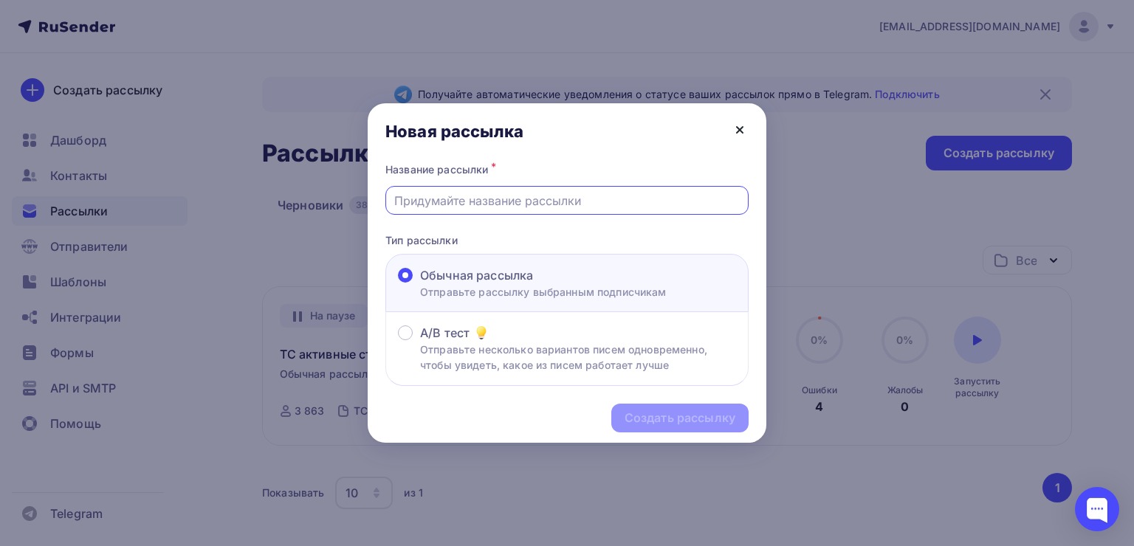
click at [737, 128] on icon at bounding box center [740, 130] width 6 height 6
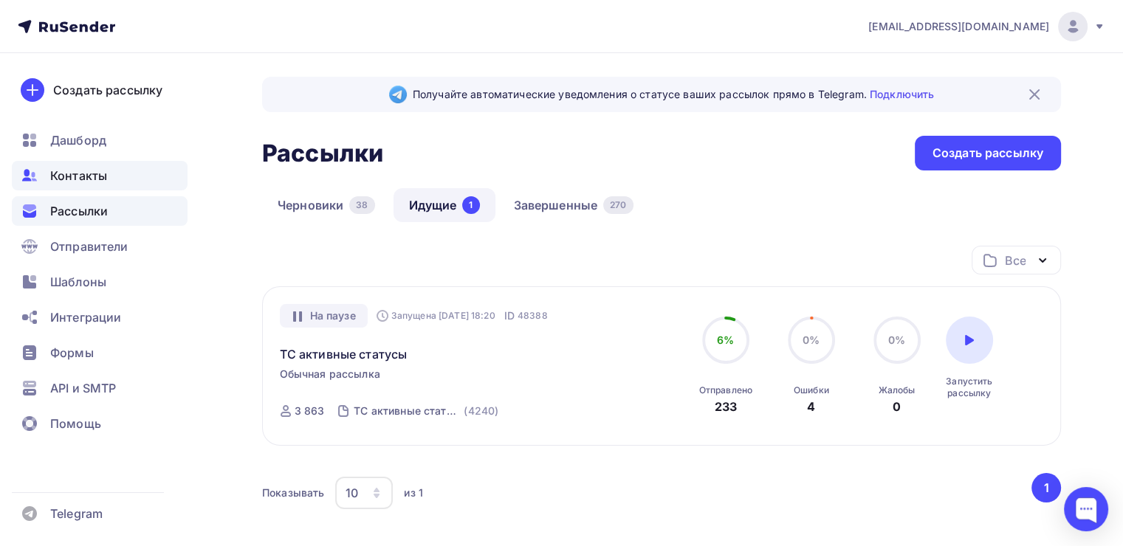
click at [113, 176] on div "Контакты" at bounding box center [100, 176] width 176 height 30
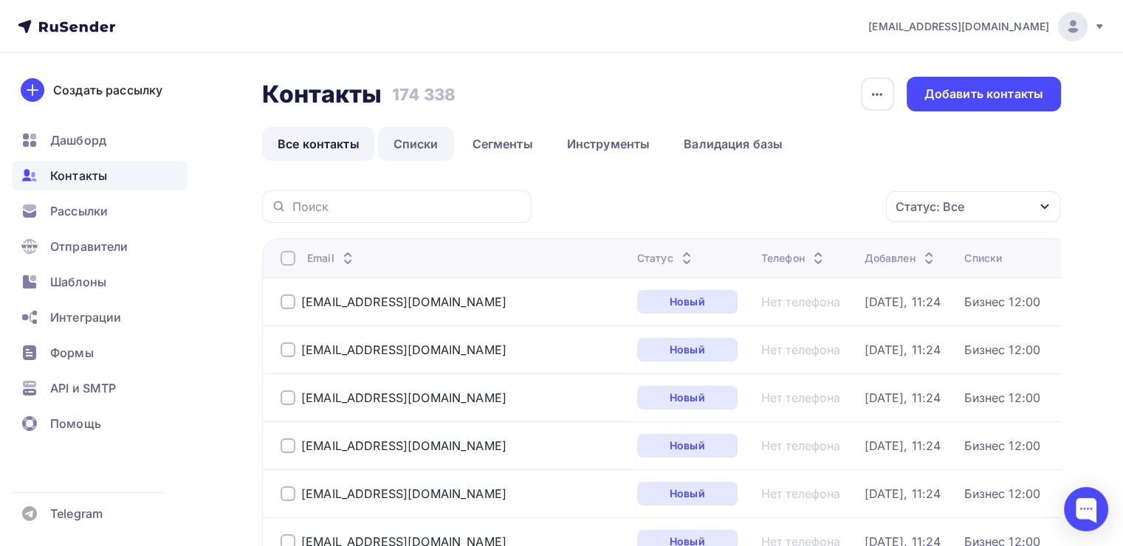
click at [416, 152] on link "Списки" at bounding box center [416, 144] width 76 height 34
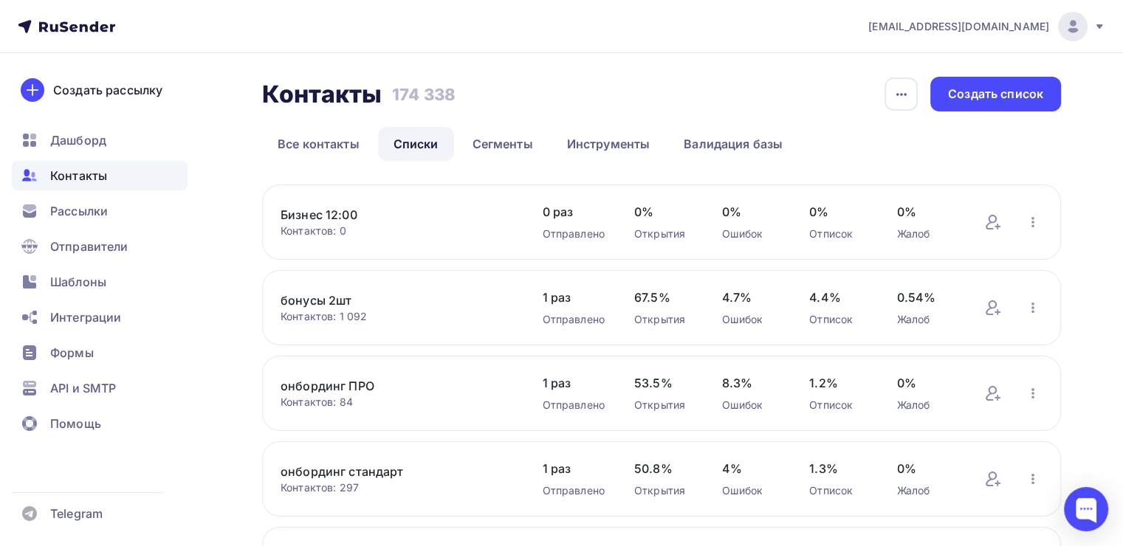
click at [354, 227] on div "Контактов: 0" at bounding box center [397, 231] width 232 height 15
drag, startPoint x: 334, startPoint y: 227, endPoint x: 355, endPoint y: 230, distance: 21.6
click at [356, 230] on div "Контактов: 0" at bounding box center [397, 231] width 232 height 15
click at [402, 239] on div "Бизнес 12:00 Контактов: 0 Добавить контакты Переименовать список Скачать список…" at bounding box center [661, 222] width 799 height 75
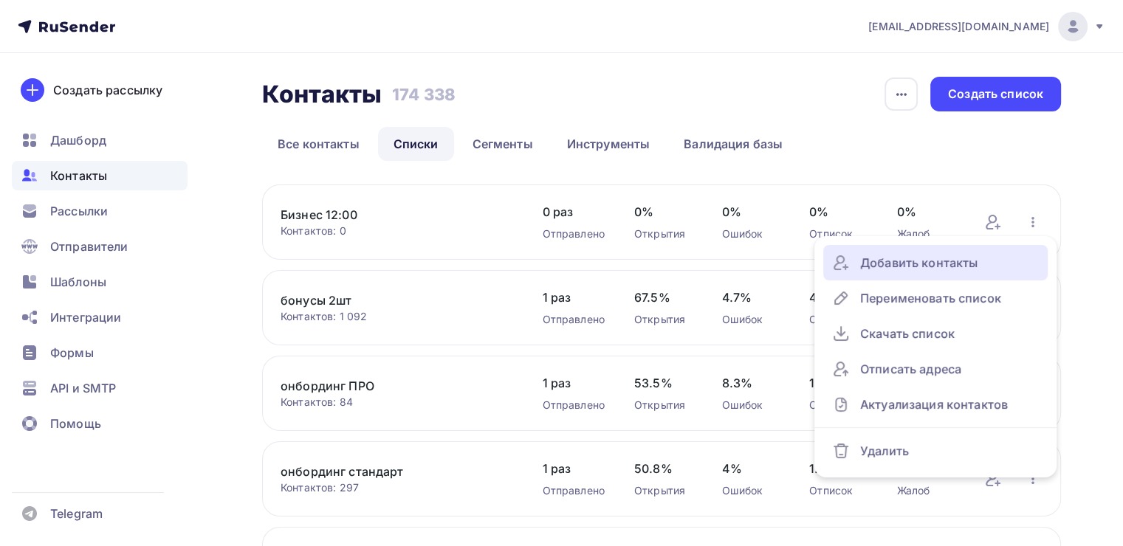
click at [940, 262] on div "Добавить контакты" at bounding box center [935, 263] width 207 height 24
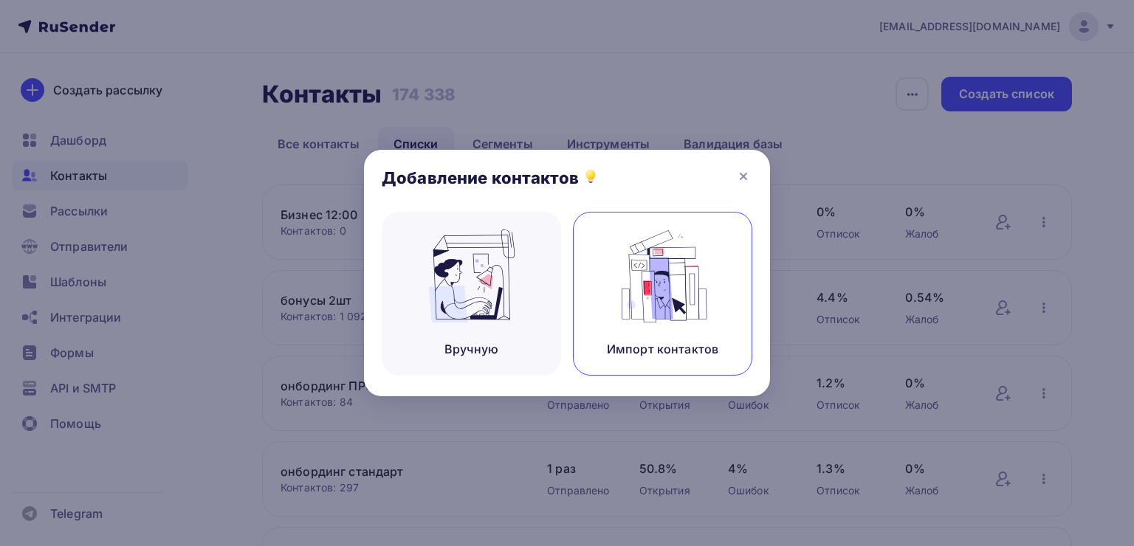
click at [619, 286] on img at bounding box center [662, 276] width 99 height 93
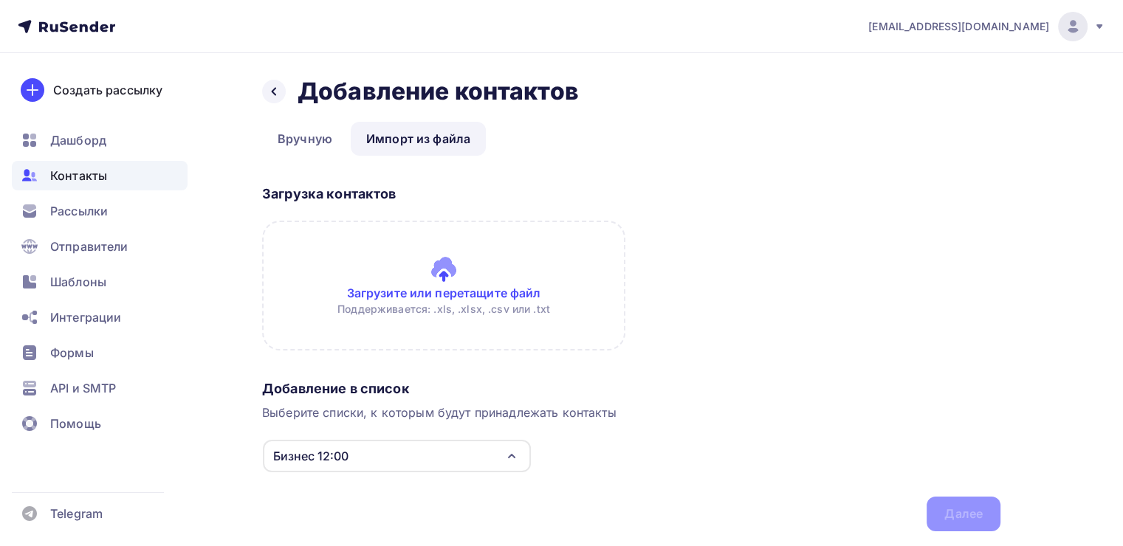
click at [264, 103] on div "Назад Добавление контактов Добавление контактов" at bounding box center [631, 92] width 738 height 30
click at [296, 132] on link "Вручную" at bounding box center [305, 139] width 86 height 34
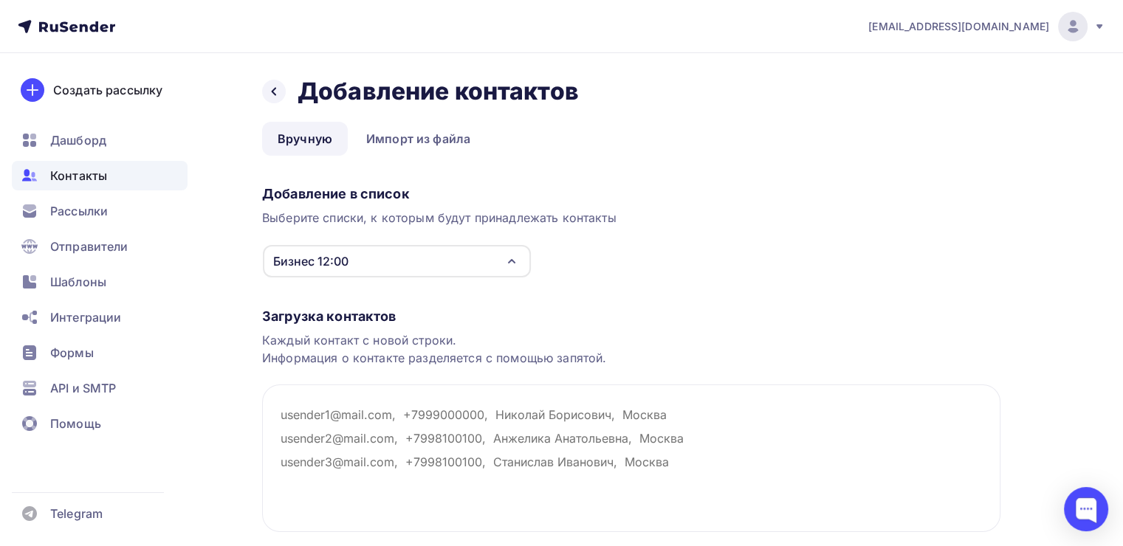
scroll to position [103, 0]
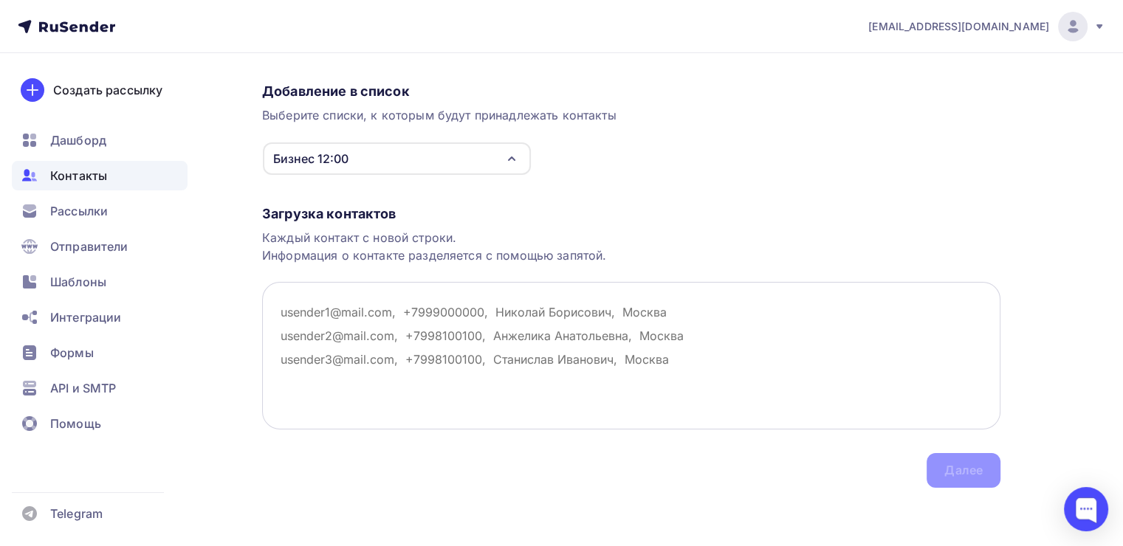
click at [472, 340] on textarea at bounding box center [631, 356] width 738 height 148
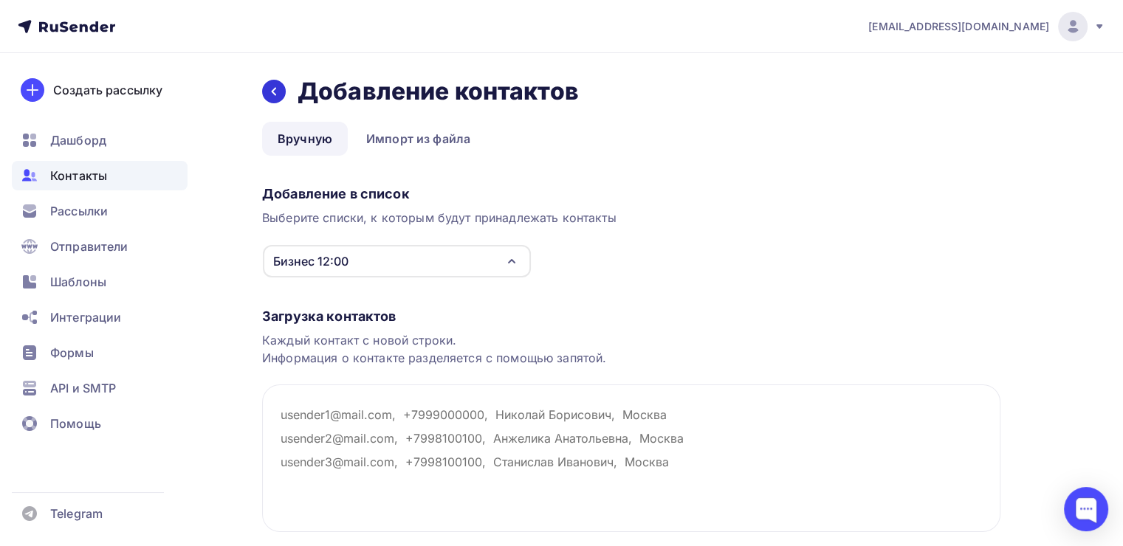
click at [277, 92] on icon at bounding box center [274, 92] width 12 height 12
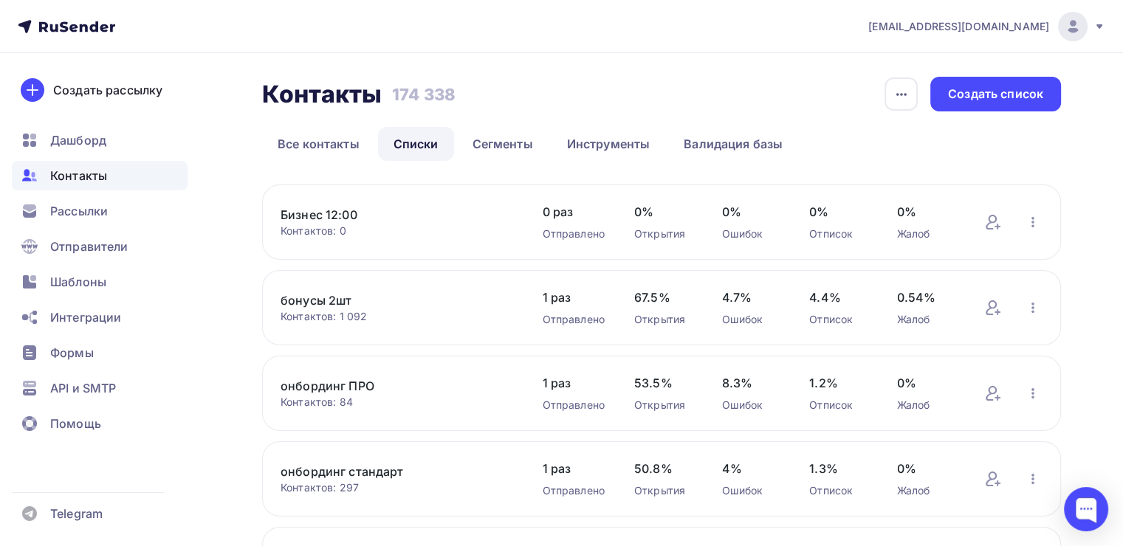
click at [442, 230] on div "Контактов: 0" at bounding box center [397, 231] width 232 height 15
click at [63, 222] on div "Рассылки" at bounding box center [100, 211] width 176 height 30
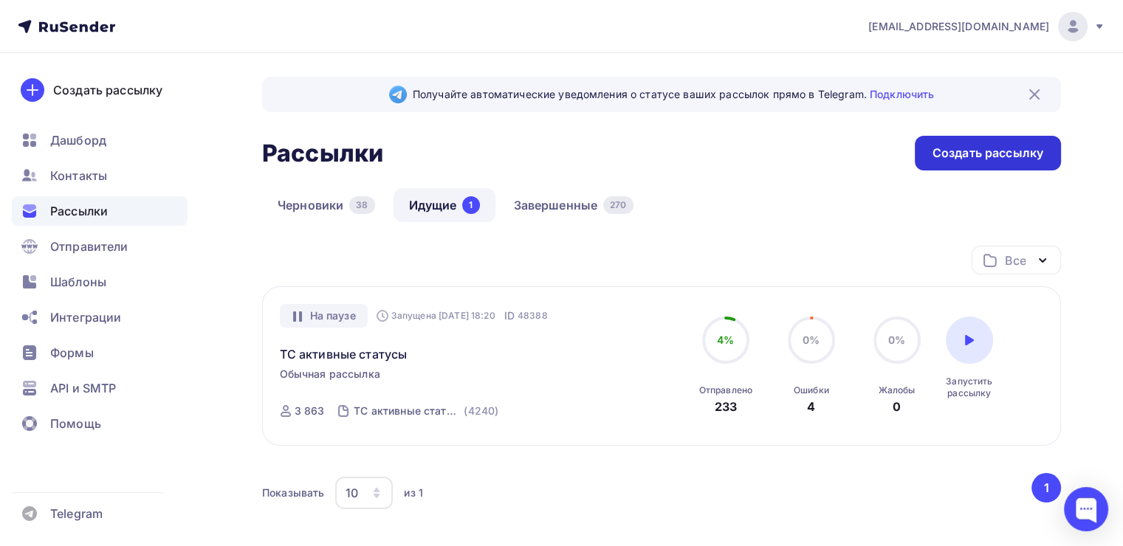
click at [952, 137] on div "Создать рассылку" at bounding box center [988, 153] width 146 height 35
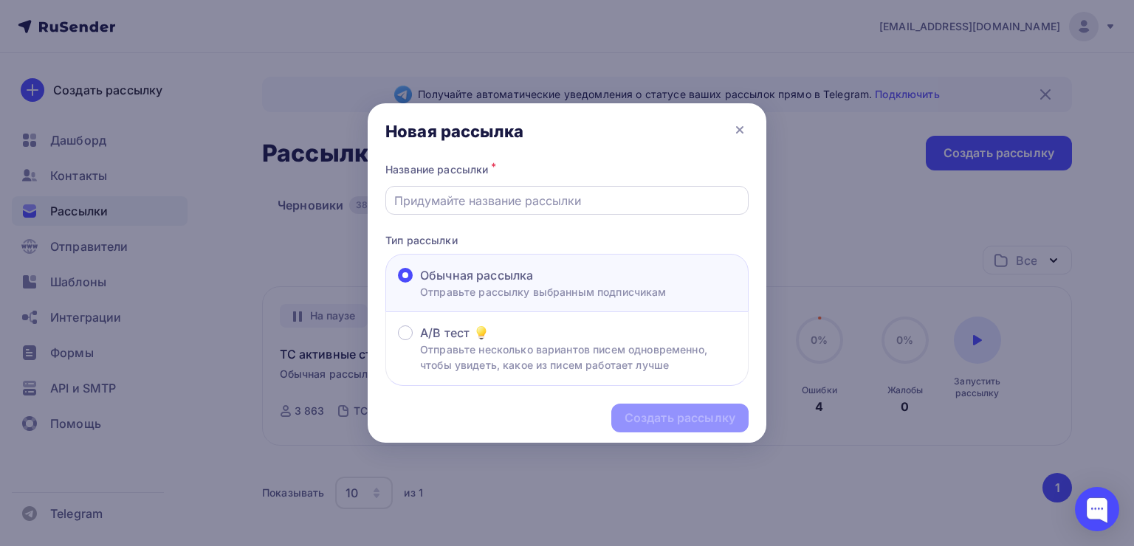
click at [502, 203] on input "text" at bounding box center [567, 201] width 346 height 18
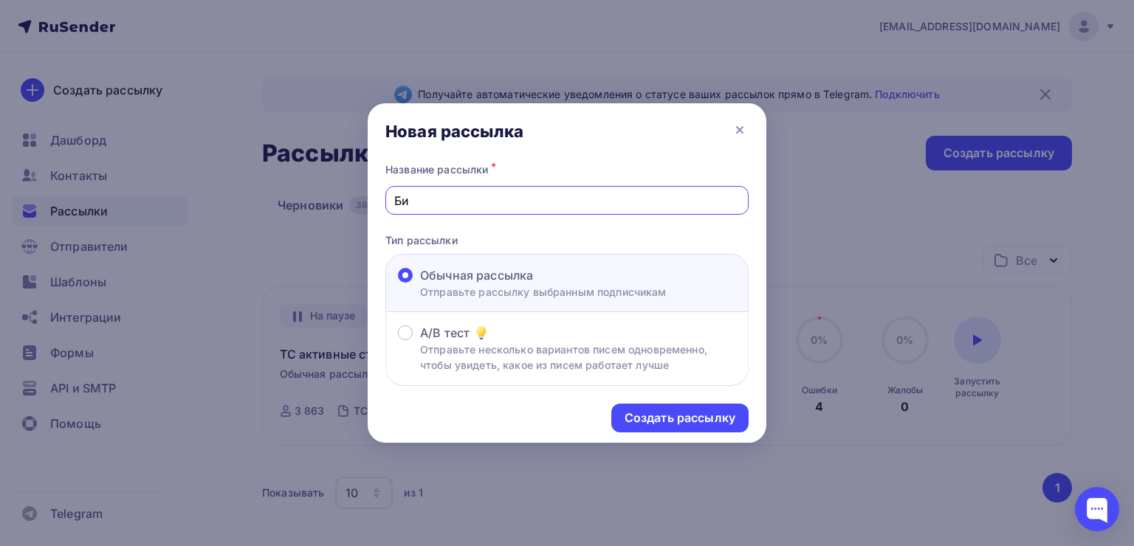
type input "Бизнес реги"
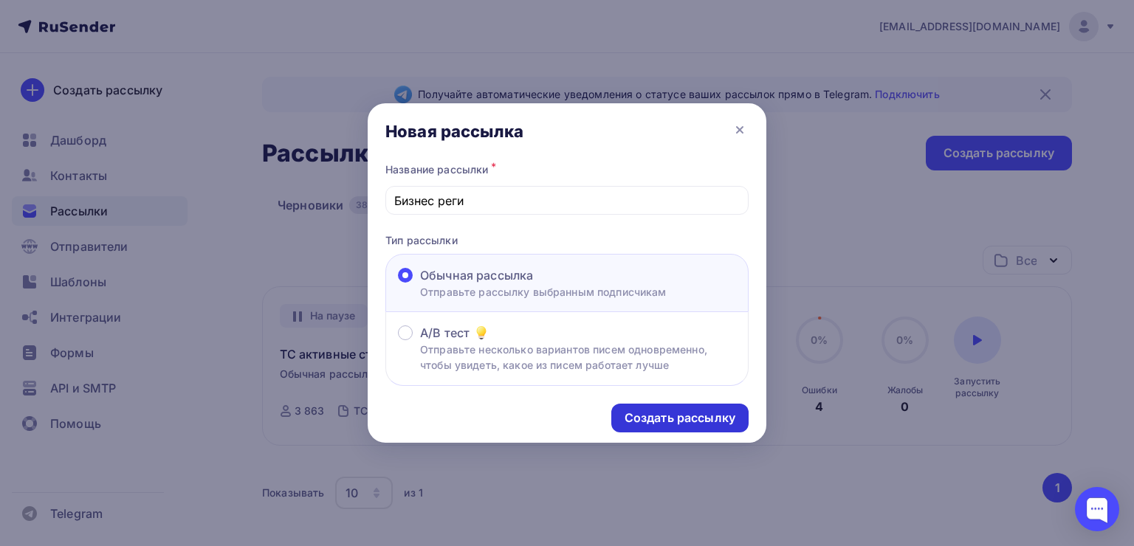
click at [658, 413] on div "Создать рассылку" at bounding box center [680, 418] width 111 height 17
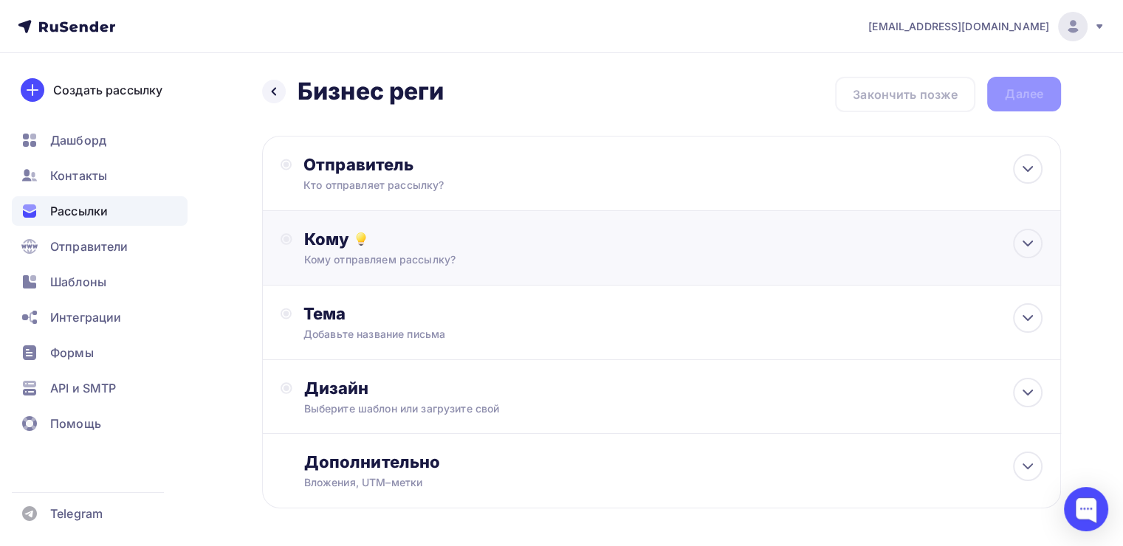
click at [403, 275] on div "Кому Кому отправляем рассылку? Списки получателей Выберите список Все списки id…" at bounding box center [661, 248] width 799 height 75
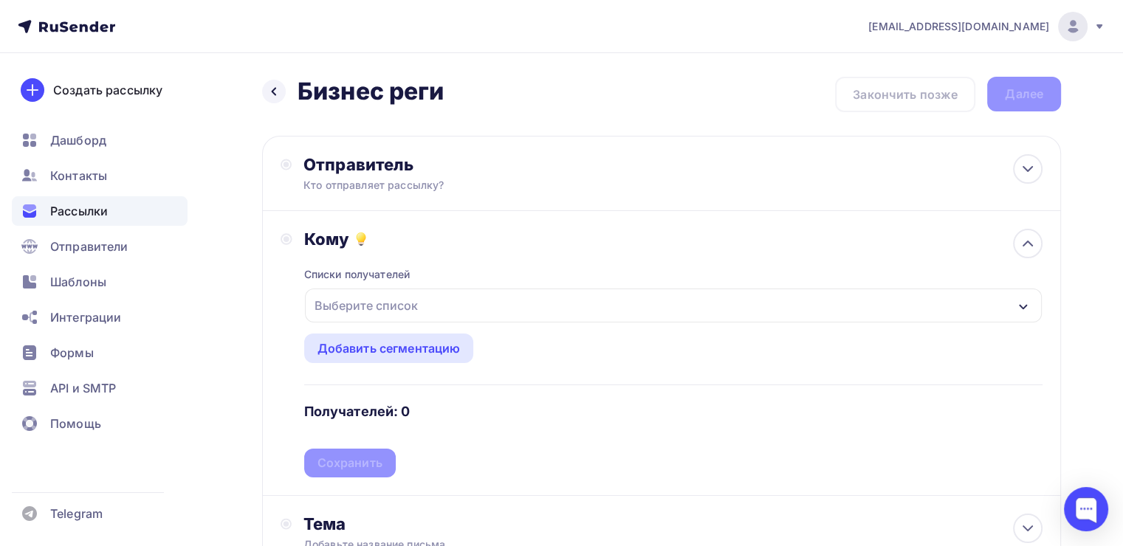
click at [362, 312] on div "Выберите список" at bounding box center [366, 305] width 115 height 27
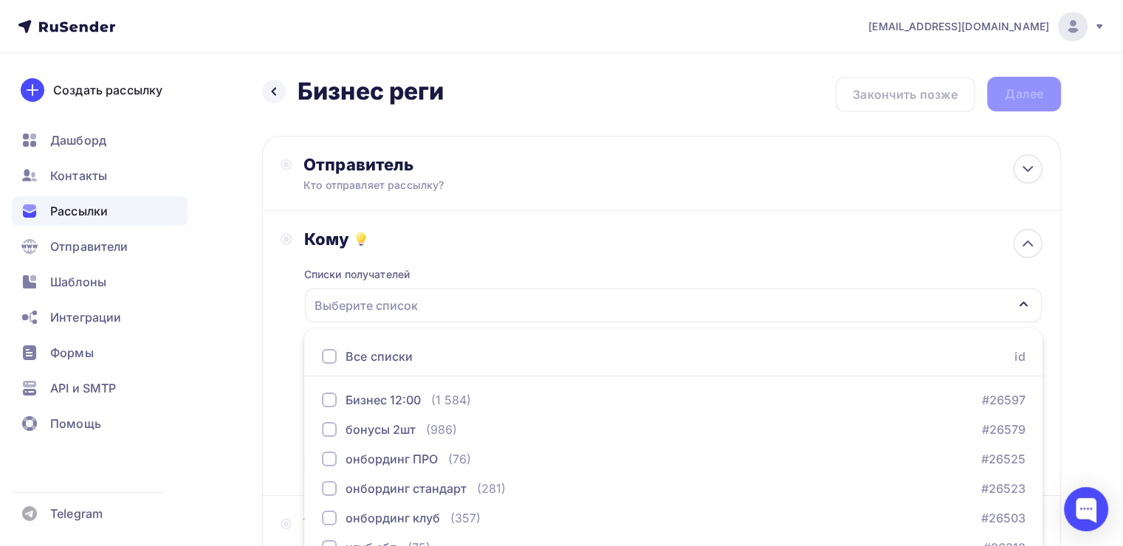
scroll to position [163, 0]
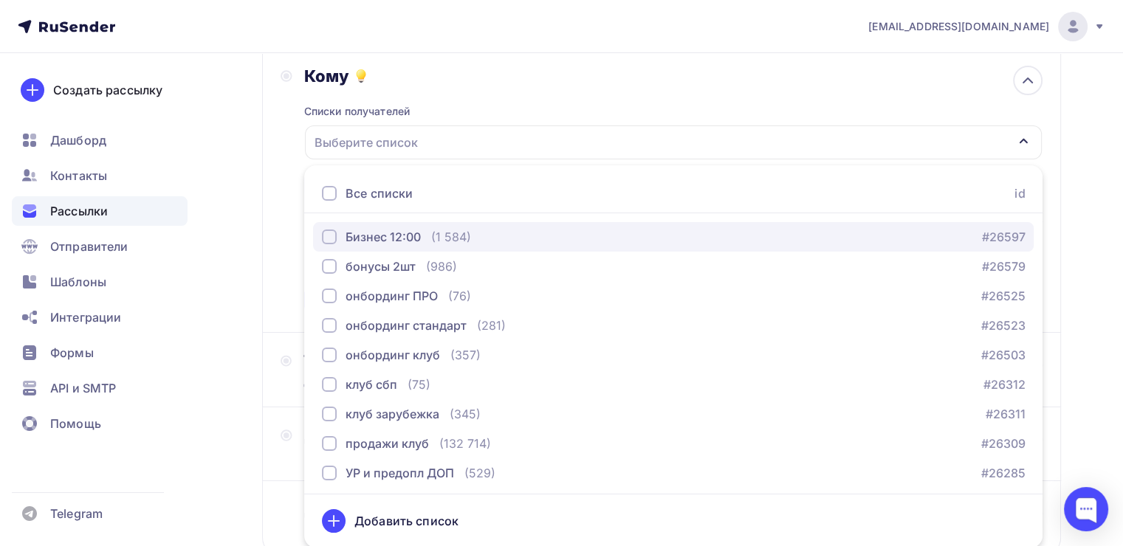
click at [319, 236] on button "Бизнес 12:00 (1 584) #26597" at bounding box center [673, 237] width 720 height 30
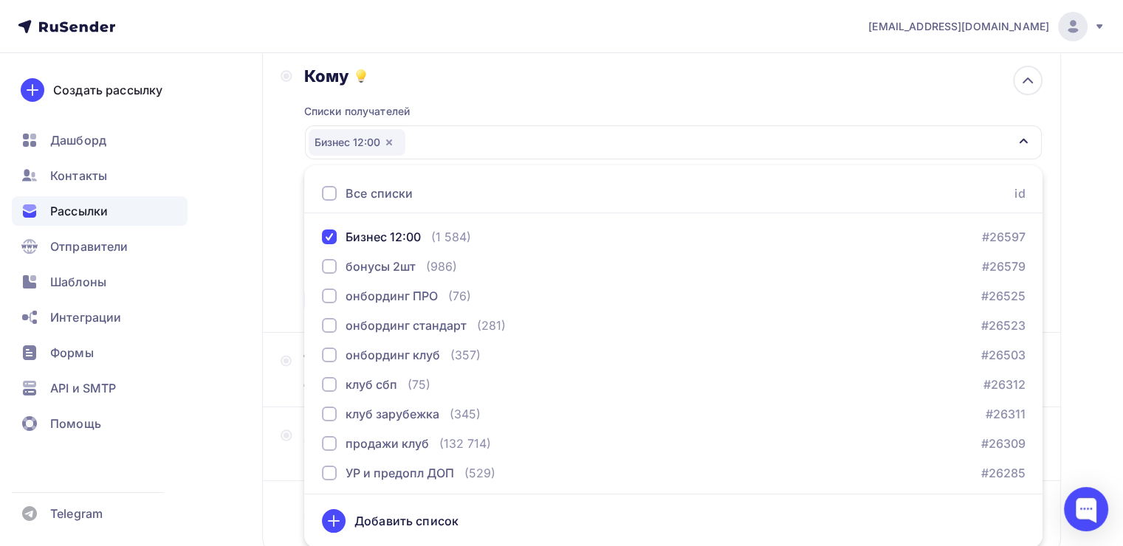
click at [288, 221] on div "Кому Списки получателей Бизнес 12:00 Все списки id Бизнес 12:00 (1 584) #26597 …" at bounding box center [662, 190] width 762 height 249
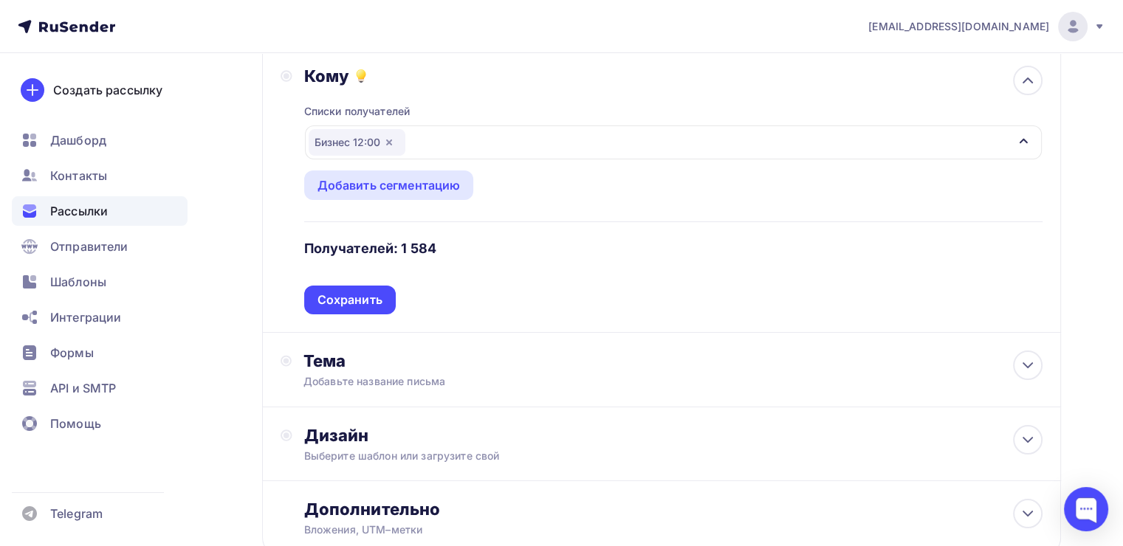
scroll to position [0, 0]
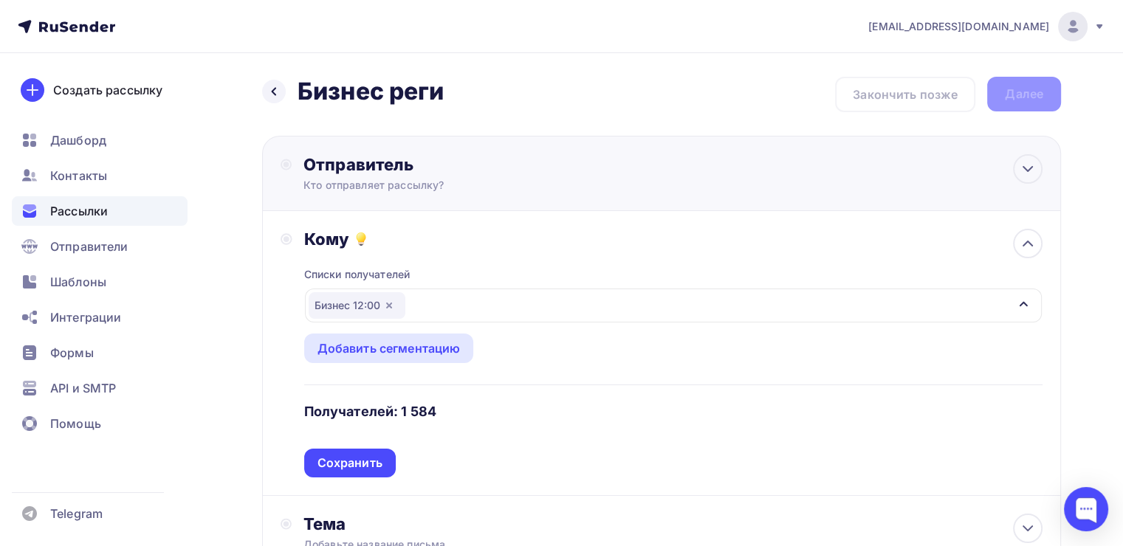
click at [335, 181] on div "Кто отправляет рассылку?" at bounding box center [447, 185] width 288 height 15
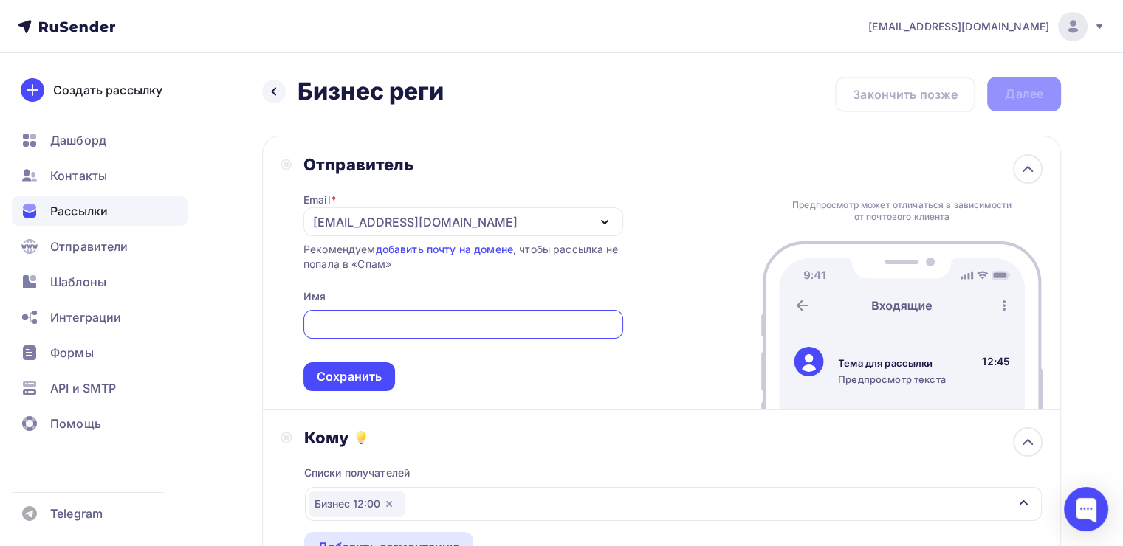
click at [350, 227] on div "[EMAIL_ADDRESS][DOMAIN_NAME]" at bounding box center [415, 222] width 204 height 18
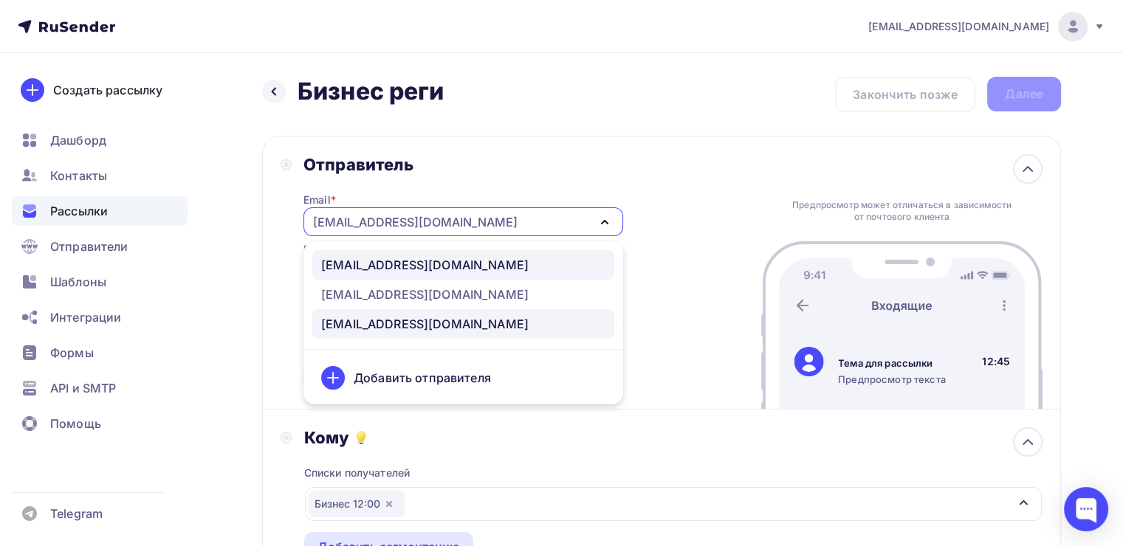
click at [362, 266] on div "[EMAIL_ADDRESS][DOMAIN_NAME]" at bounding box center [424, 265] width 207 height 18
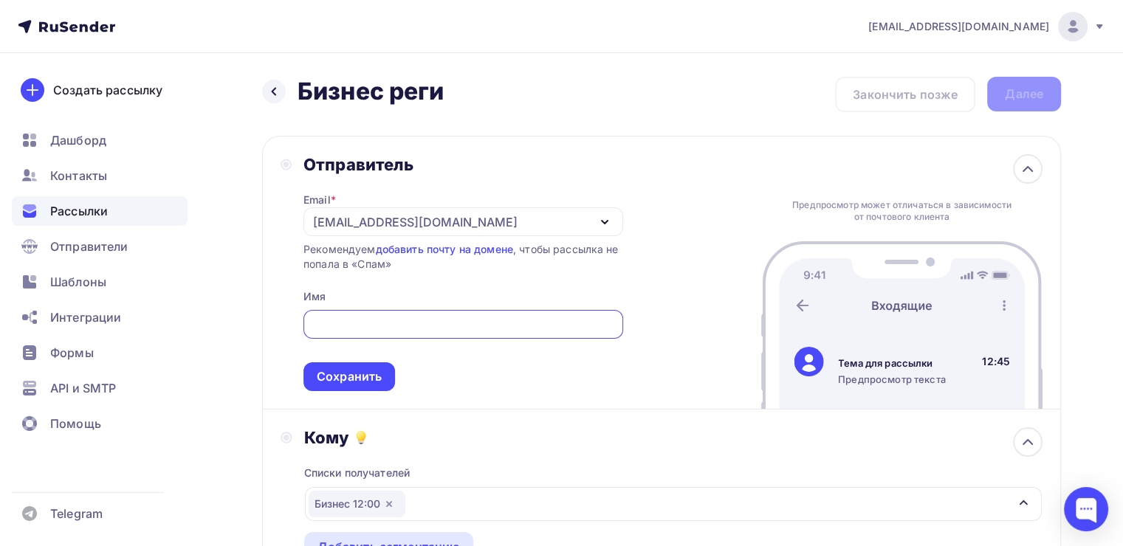
click at [331, 322] on input "text" at bounding box center [463, 325] width 303 height 18
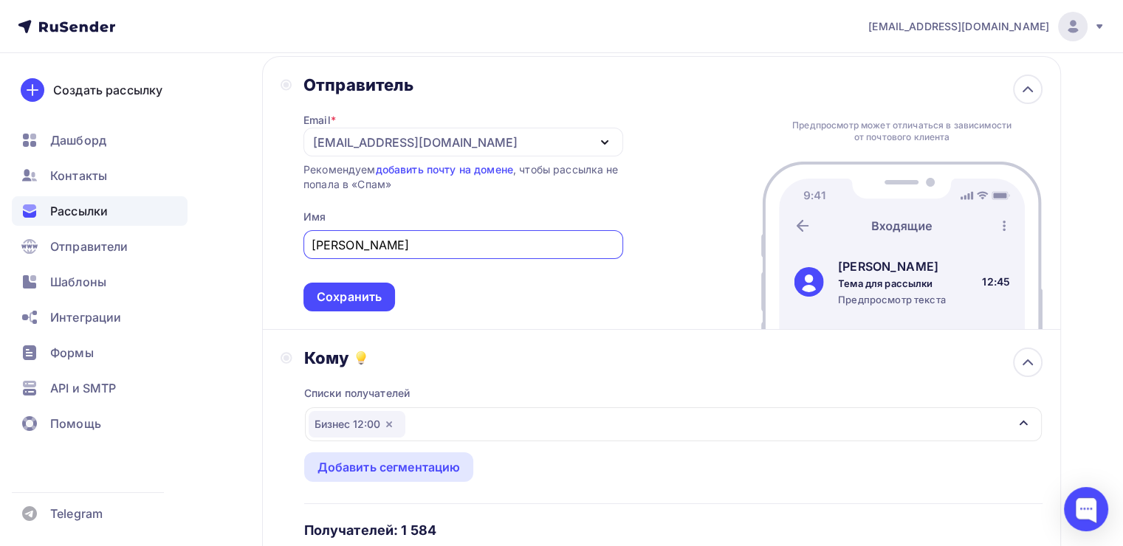
scroll to position [80, 0]
type input "[PERSON_NAME]"
click at [334, 292] on div "Сохранить" at bounding box center [349, 297] width 65 height 17
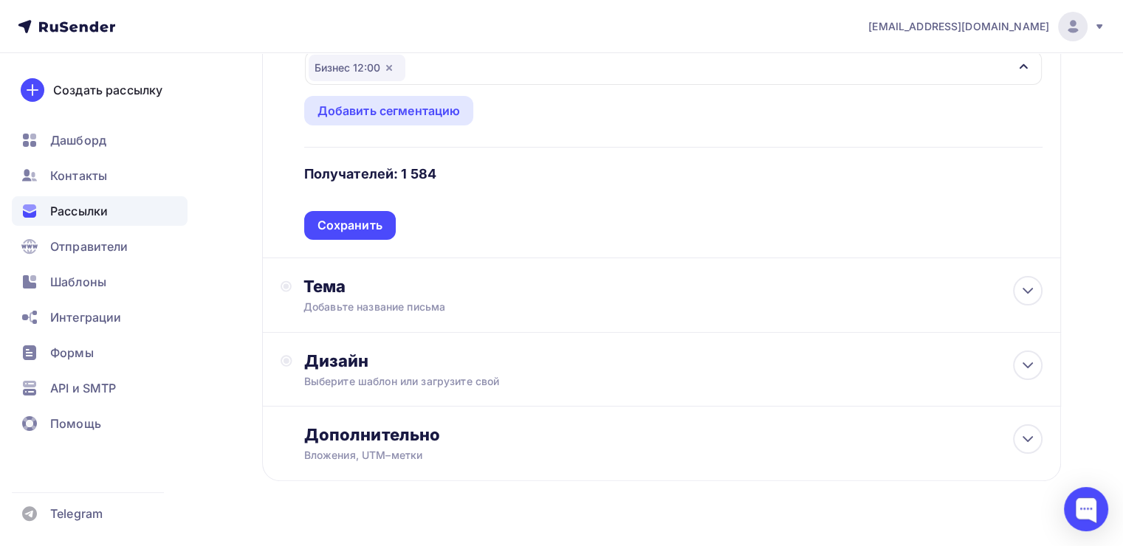
scroll to position [239, 0]
click at [513, 289] on div "Тема" at bounding box center [449, 285] width 292 height 21
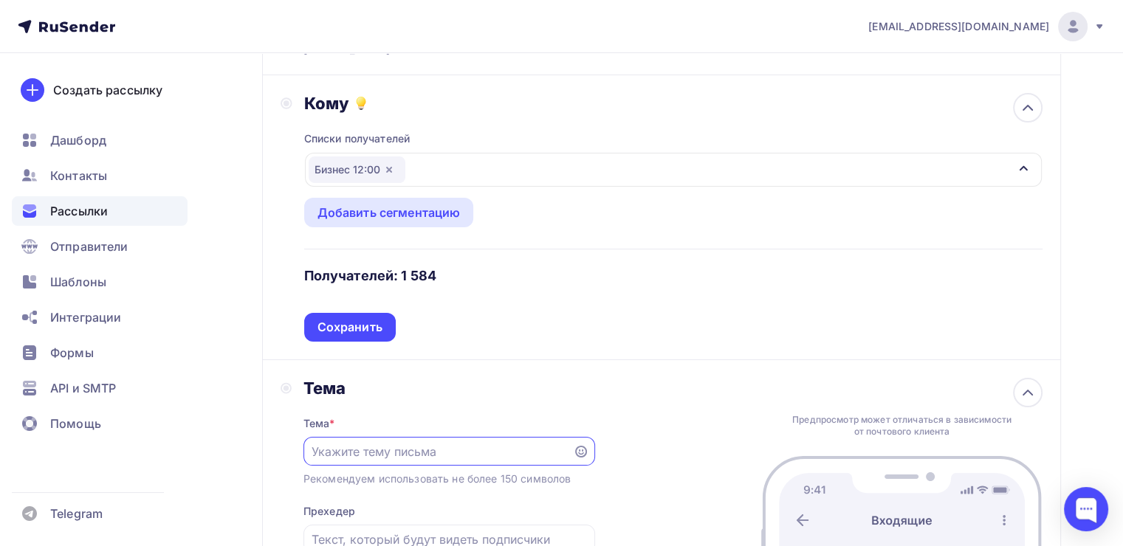
scroll to position [133, 0]
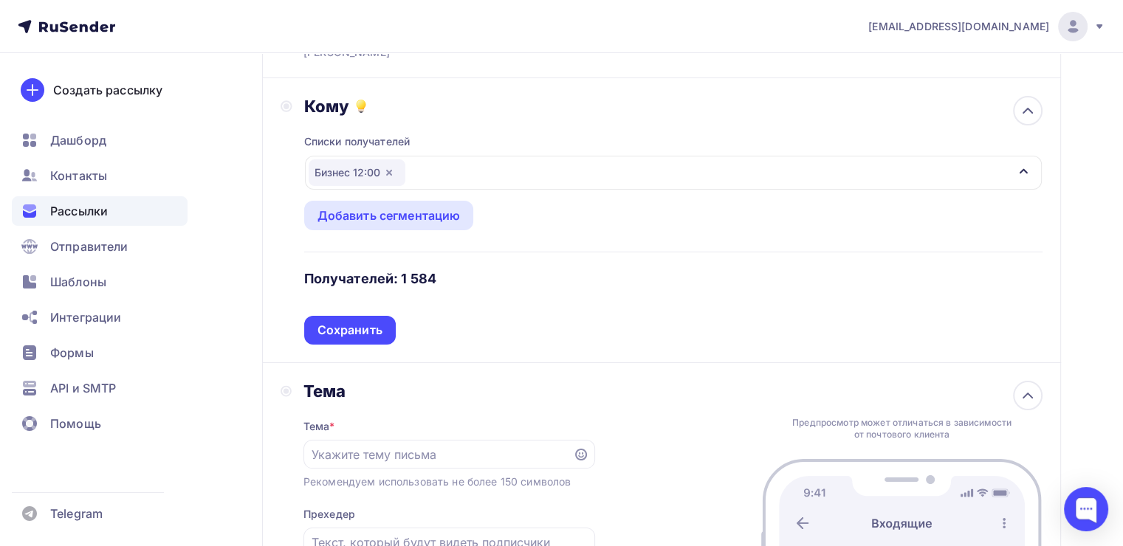
drag, startPoint x: 442, startPoint y: 265, endPoint x: 395, endPoint y: 269, distance: 47.4
click at [395, 269] on div "Списки получателей Бизнес 12:00 Все списки id Бизнес 12:00 (1 584) #26597 бонус…" at bounding box center [673, 231] width 738 height 228
click at [552, 286] on div "Списки получателей Бизнес 12:00 Все списки id Бизнес 12:00 (1 584) #26597 бонус…" at bounding box center [673, 231] width 738 height 228
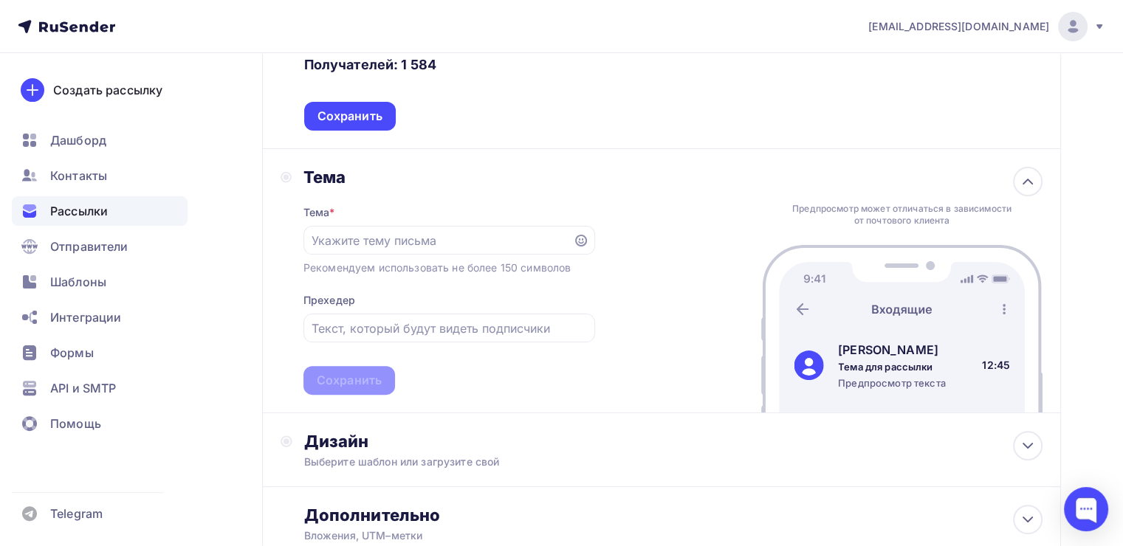
scroll to position [348, 0]
click at [396, 236] on input "text" at bounding box center [438, 239] width 252 height 18
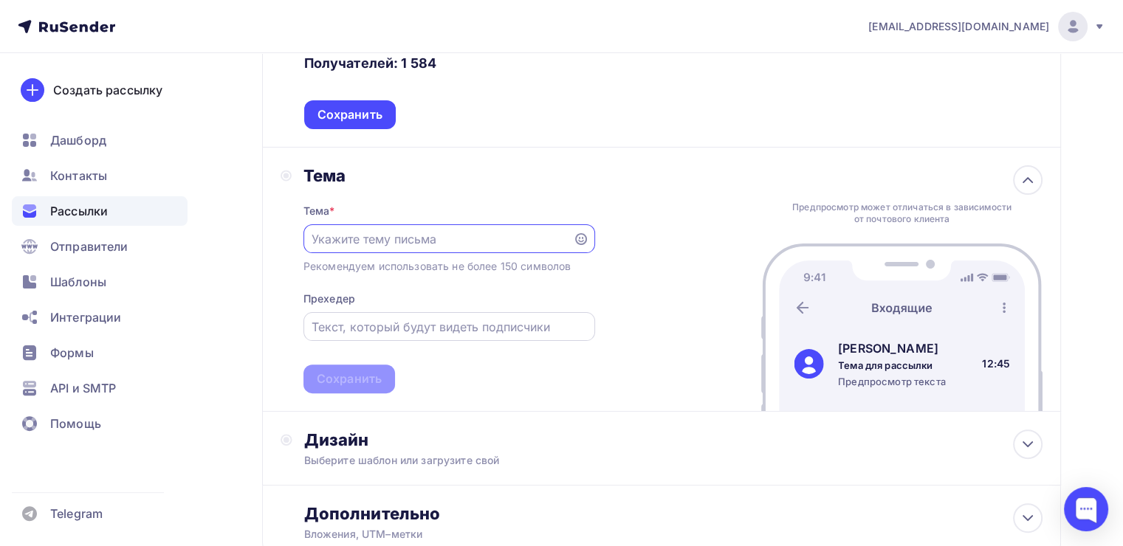
paste input "Начинаем через час: бизнес как «голограмма» состояния"
type input "Начинаем через час: бизнес как «голограмма» состояния"
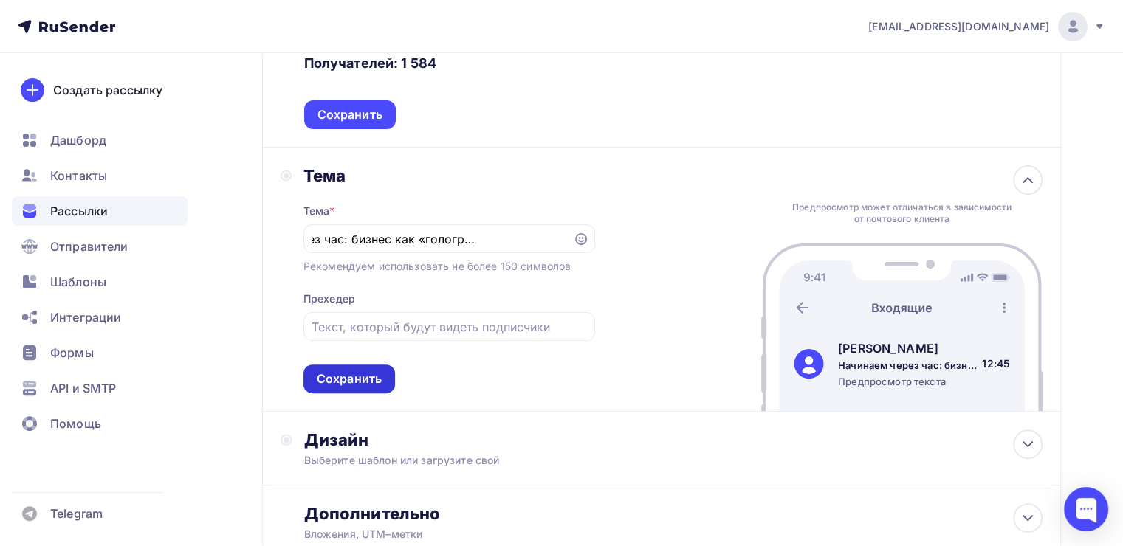
scroll to position [0, 0]
click at [313, 374] on div "Сохранить" at bounding box center [349, 379] width 92 height 29
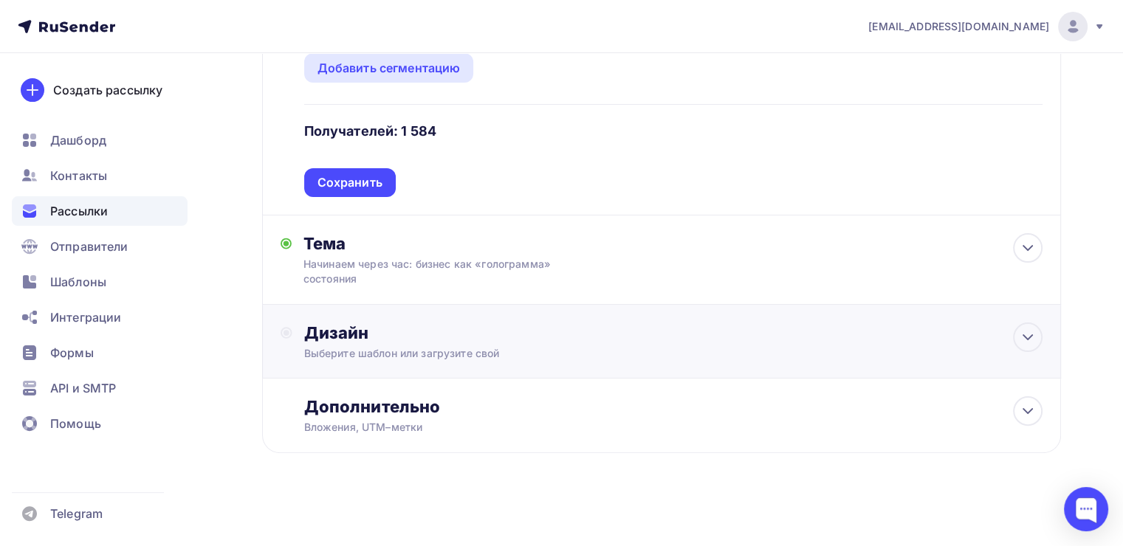
click at [472, 346] on div "Выберите шаблон или загрузите свой" at bounding box center [636, 353] width 664 height 15
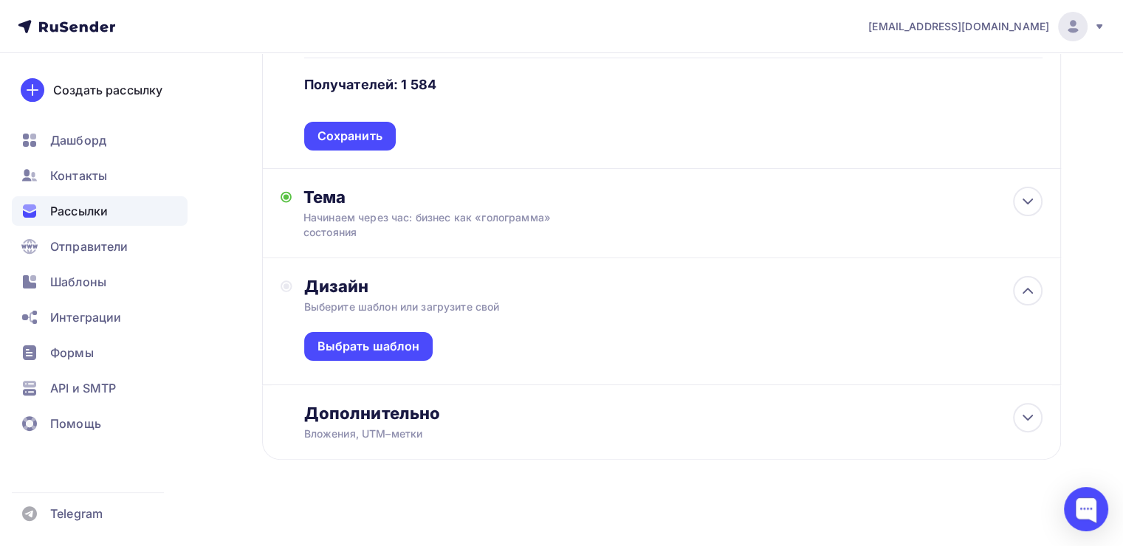
scroll to position [334, 0]
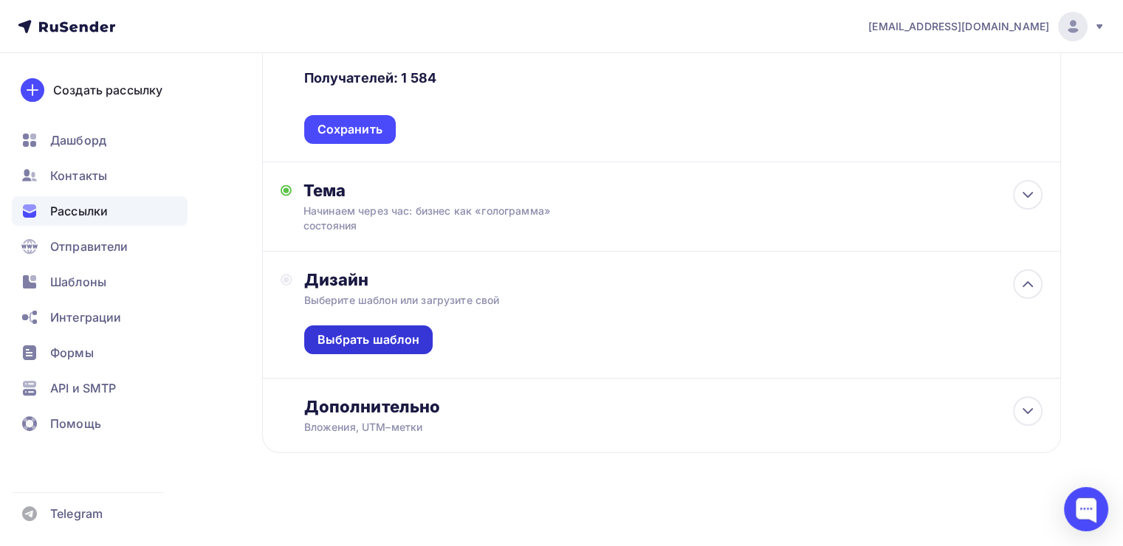
click at [387, 345] on div "Выбрать шаблон" at bounding box center [368, 339] width 103 height 17
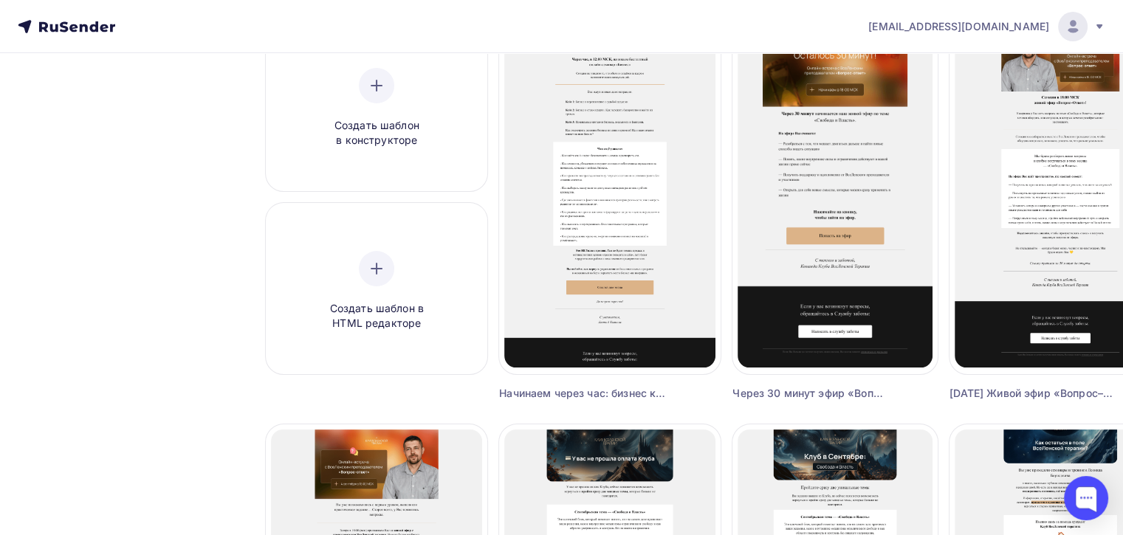
scroll to position [177, 0]
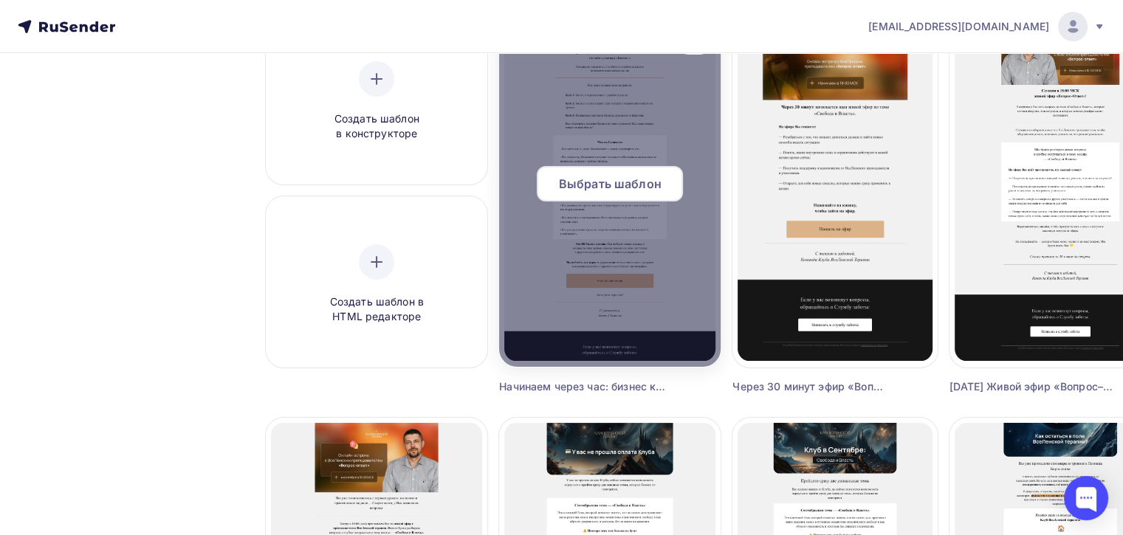
click at [626, 184] on span "Выбрать шаблон" at bounding box center [610, 184] width 103 height 18
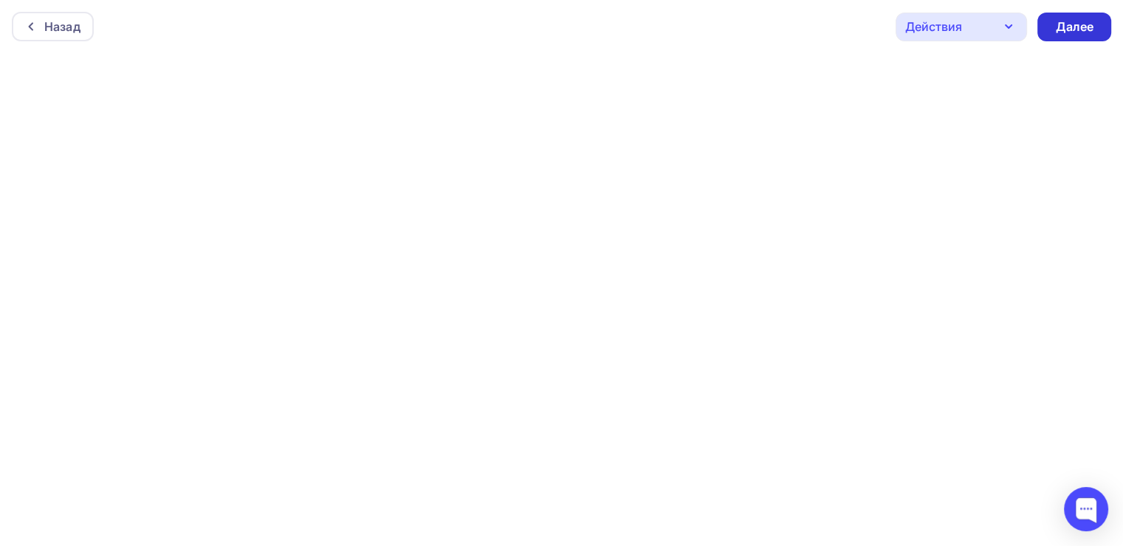
click at [1066, 33] on div "Далее" at bounding box center [1074, 26] width 38 height 17
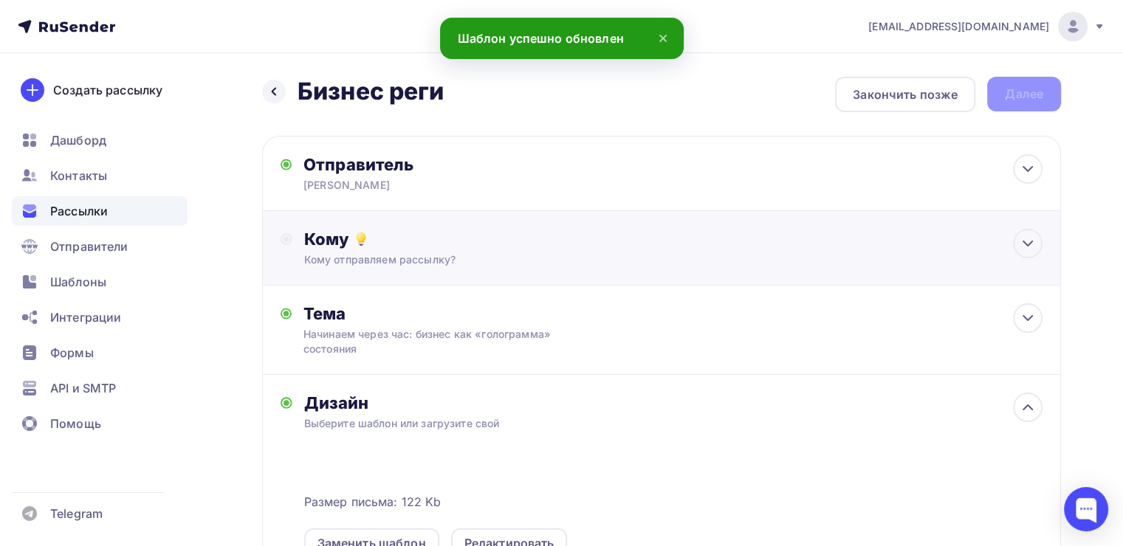
click at [540, 216] on div "Кому Кому отправляем рассылку? Списки получателей Бизнес 12:00 Все списки id Би…" at bounding box center [661, 248] width 799 height 75
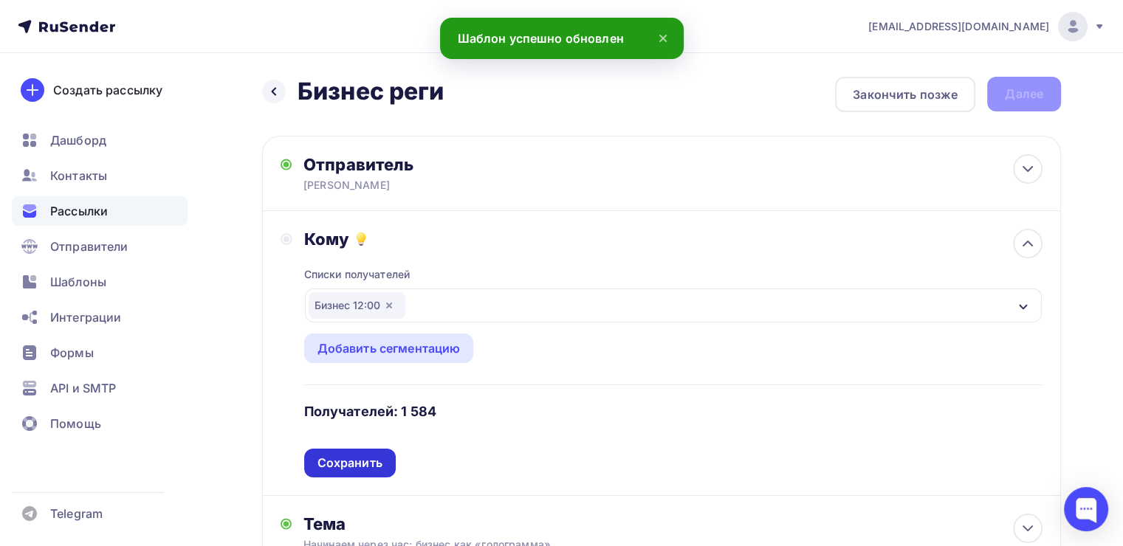
click at [369, 449] on div "Сохранить" at bounding box center [350, 463] width 92 height 29
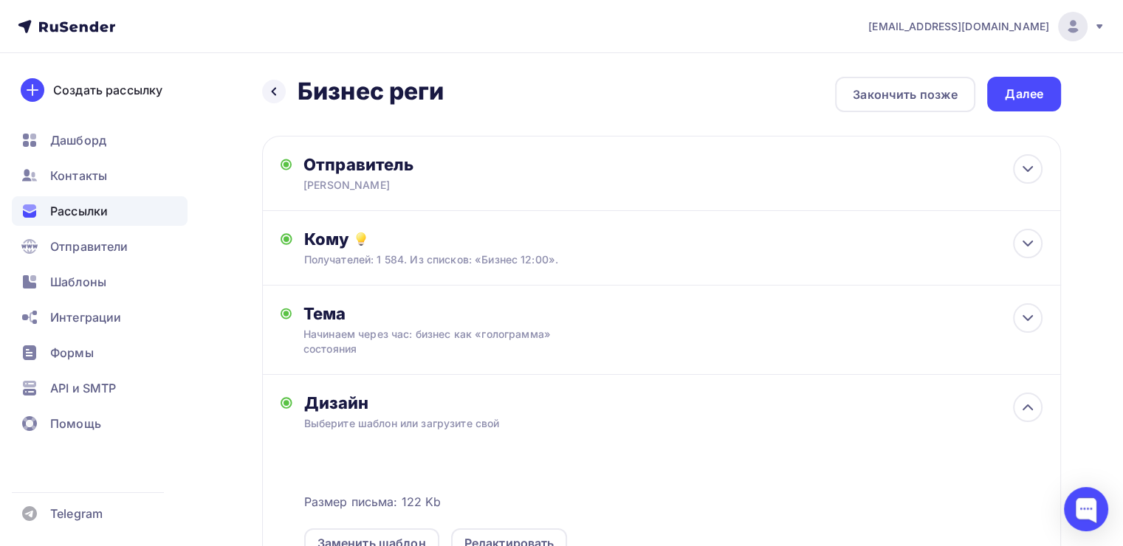
click at [1001, 75] on div "Назад Бизнес реги Бизнес реги Закончить позже Далее Отправитель Леонид Тальпис …" at bounding box center [561, 462] width 1123 height 818
click at [1005, 80] on div "Далее" at bounding box center [1024, 94] width 74 height 35
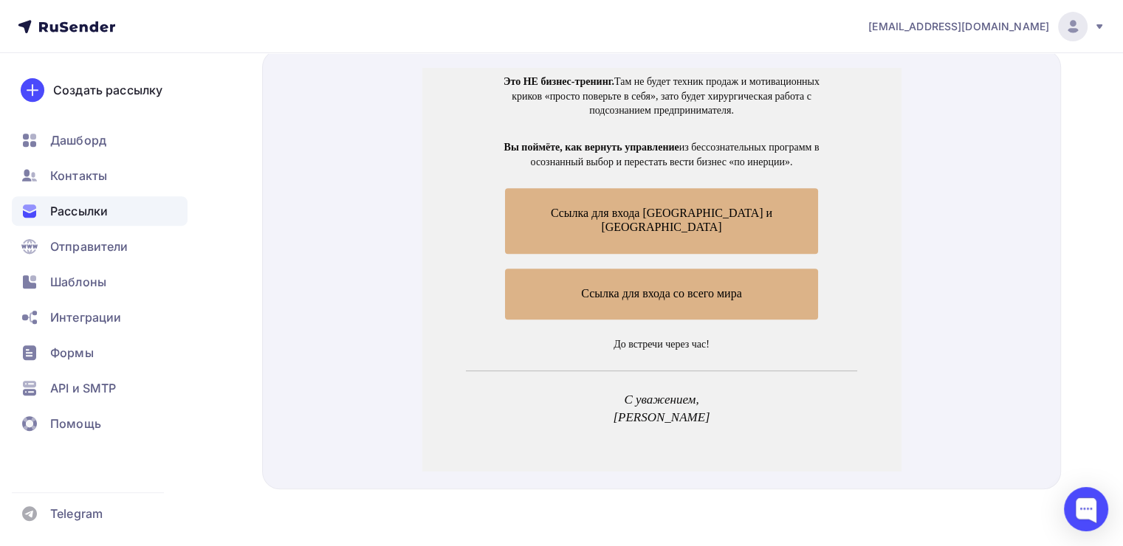
scroll to position [916, 0]
click at [612, 187] on span "Ссылка для входа [GEOGRAPHIC_DATA] и [GEOGRAPHIC_DATA]" at bounding box center [661, 202] width 313 height 65
click at [560, 260] on span "Ссылка для входа со всего мира" at bounding box center [661, 275] width 313 height 51
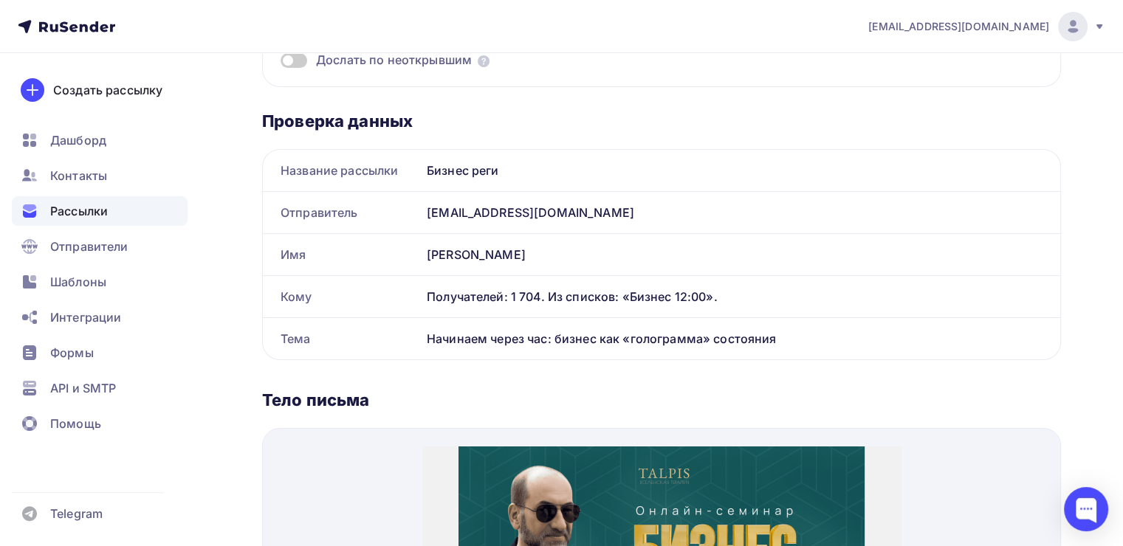
scroll to position [0, 0]
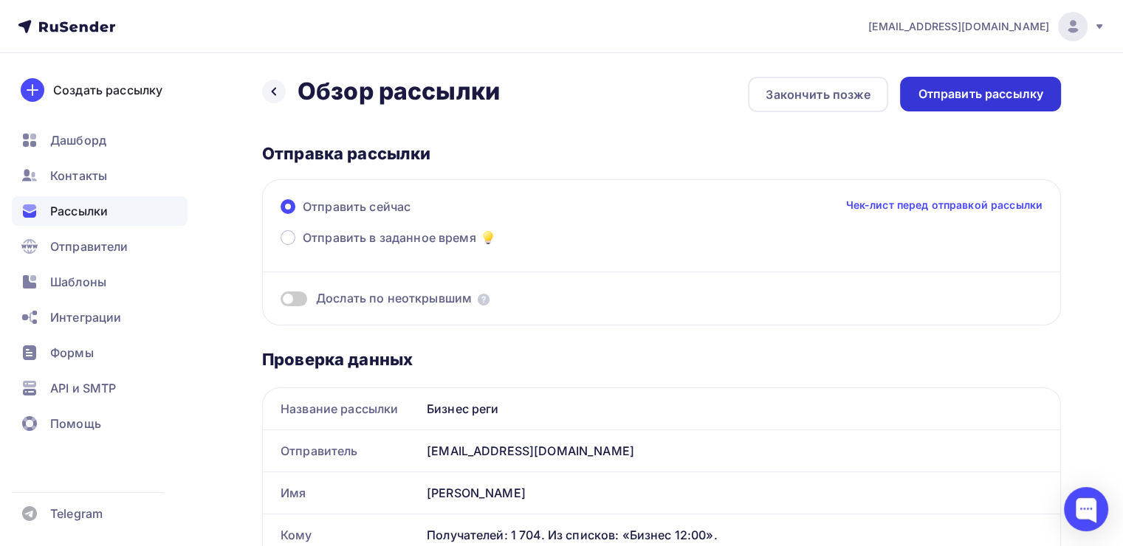
click at [927, 103] on div "Отправить рассылку" at bounding box center [980, 94] width 161 height 35
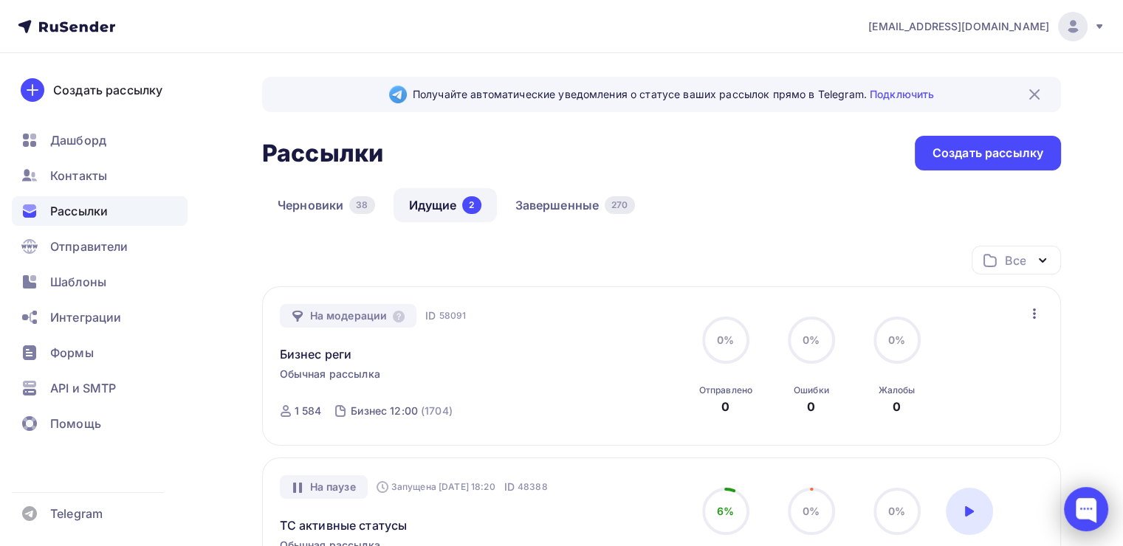
click at [1070, 517] on div at bounding box center [1086, 509] width 44 height 44
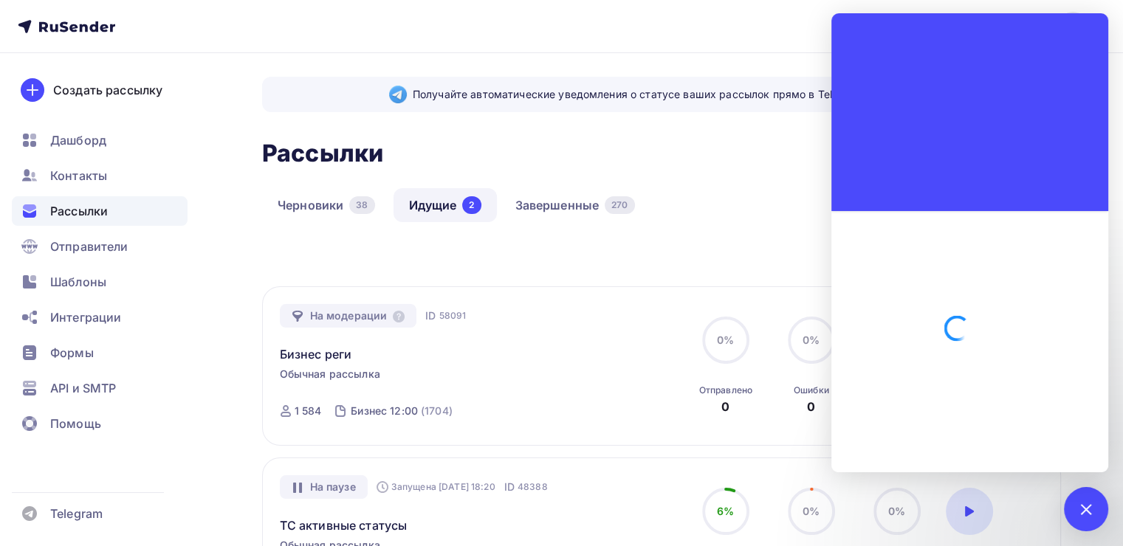
click at [440, 245] on div "Черновики 38 Идущие 2 Завершенные 270" at bounding box center [661, 217] width 799 height 58
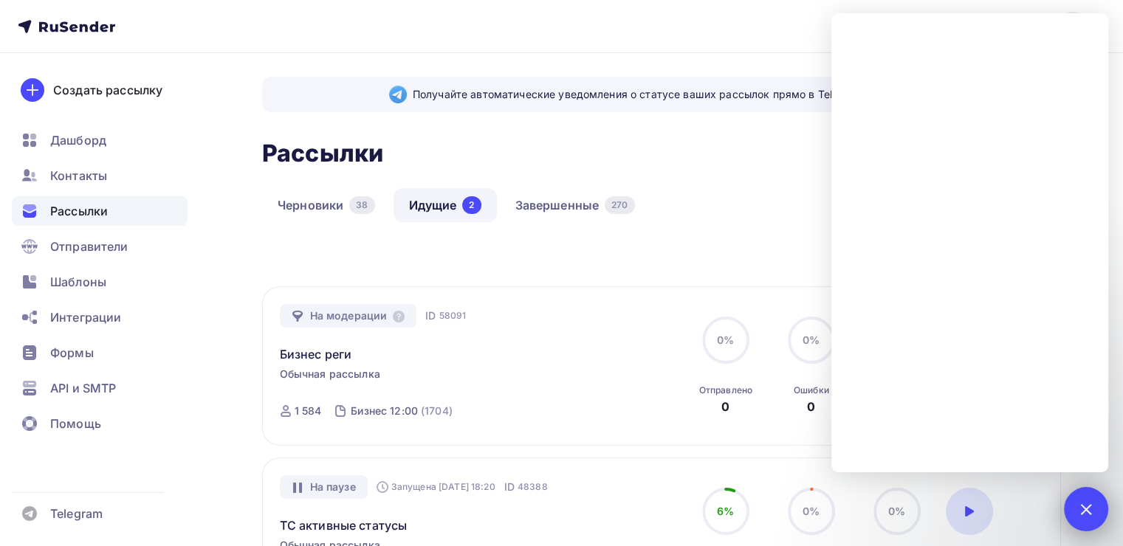
click at [1074, 499] on div at bounding box center [1086, 509] width 44 height 44
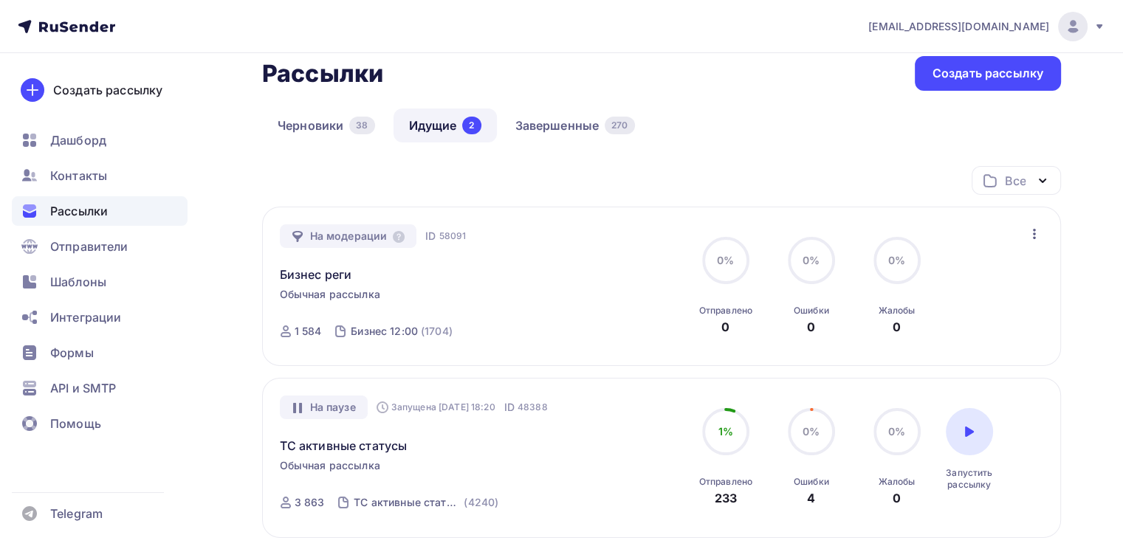
scroll to position [81, 0]
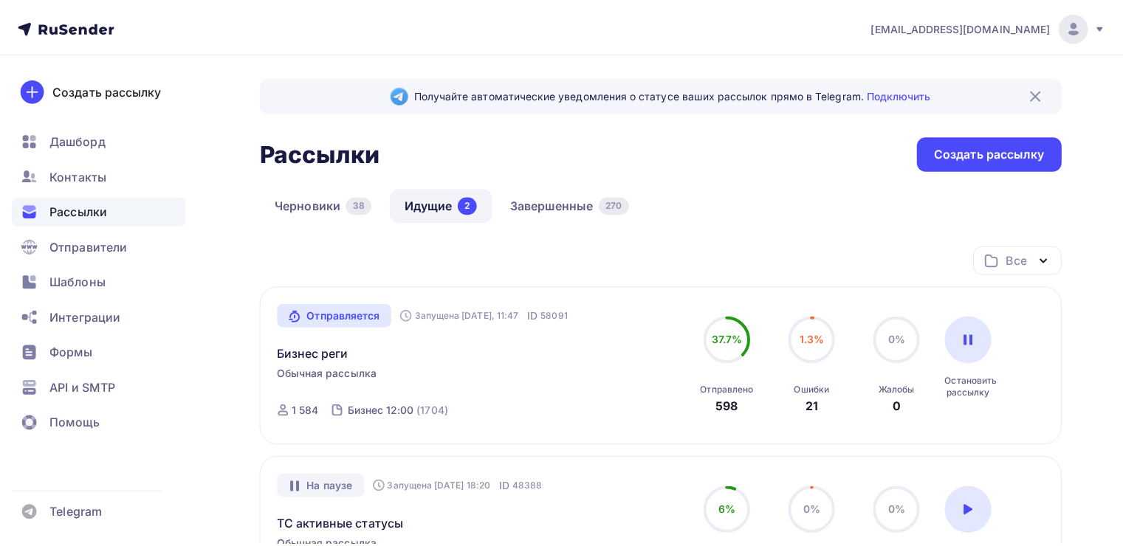
scroll to position [112, 0]
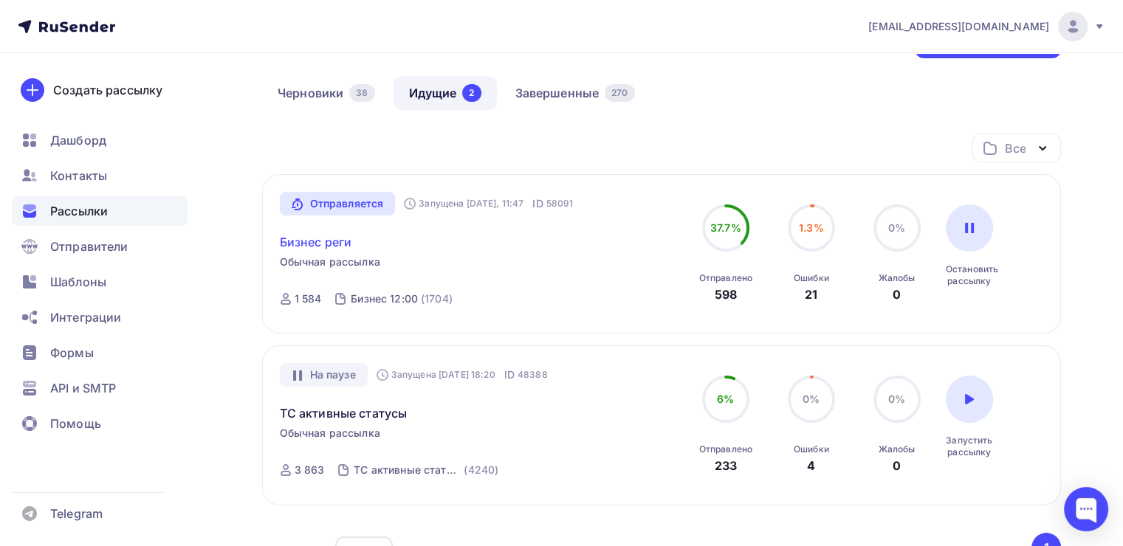
click at [325, 243] on link "Бизнес реги" at bounding box center [316, 242] width 72 height 18
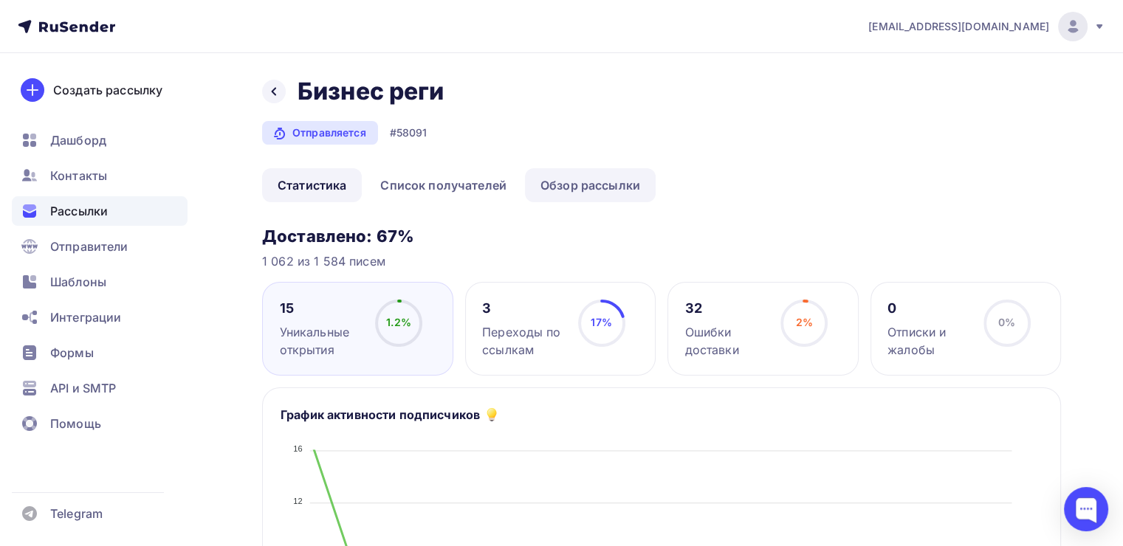
click at [591, 190] on link "Обзор рассылки" at bounding box center [590, 185] width 131 height 34
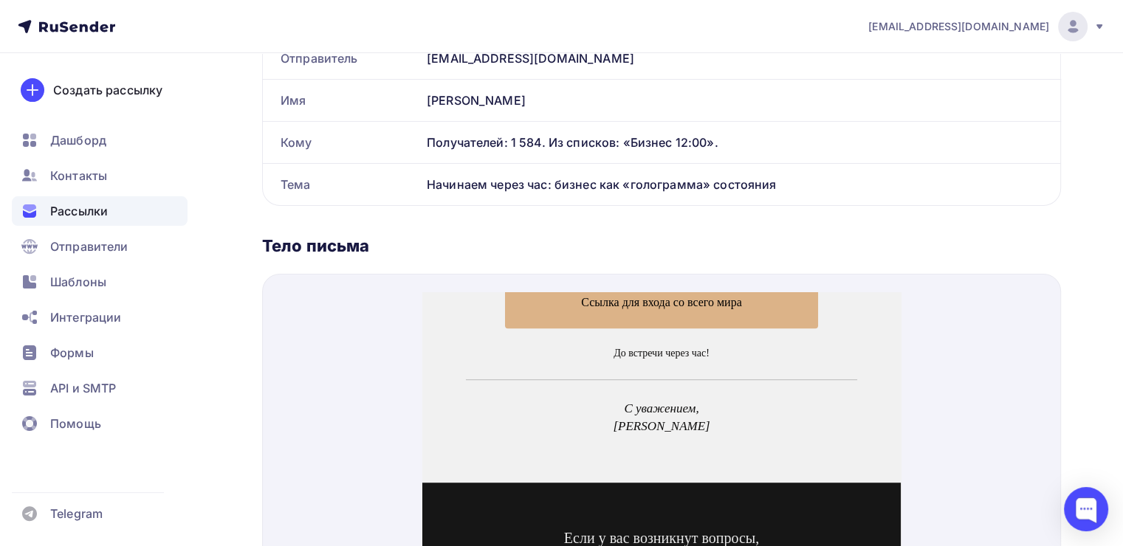
scroll to position [241, 0]
